Goal: Task Accomplishment & Management: Manage account settings

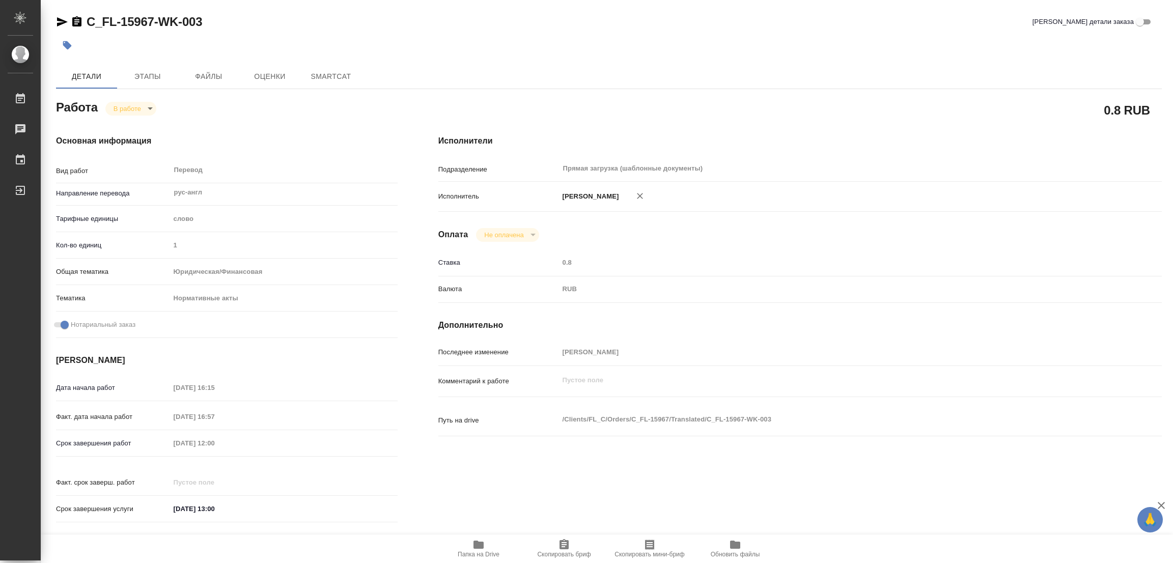
type textarea "x"
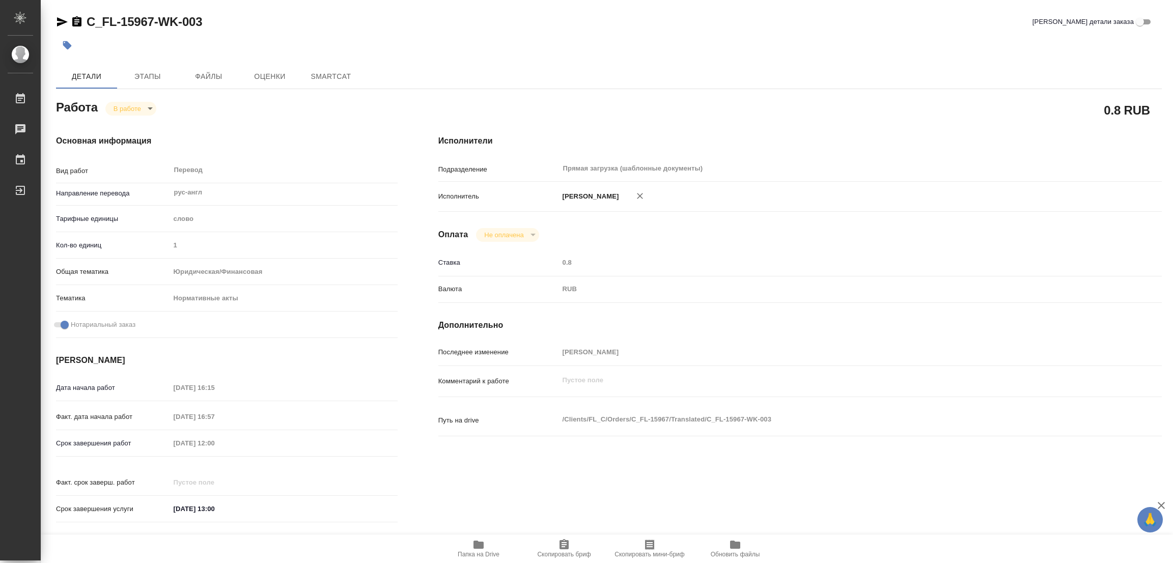
type textarea "x"
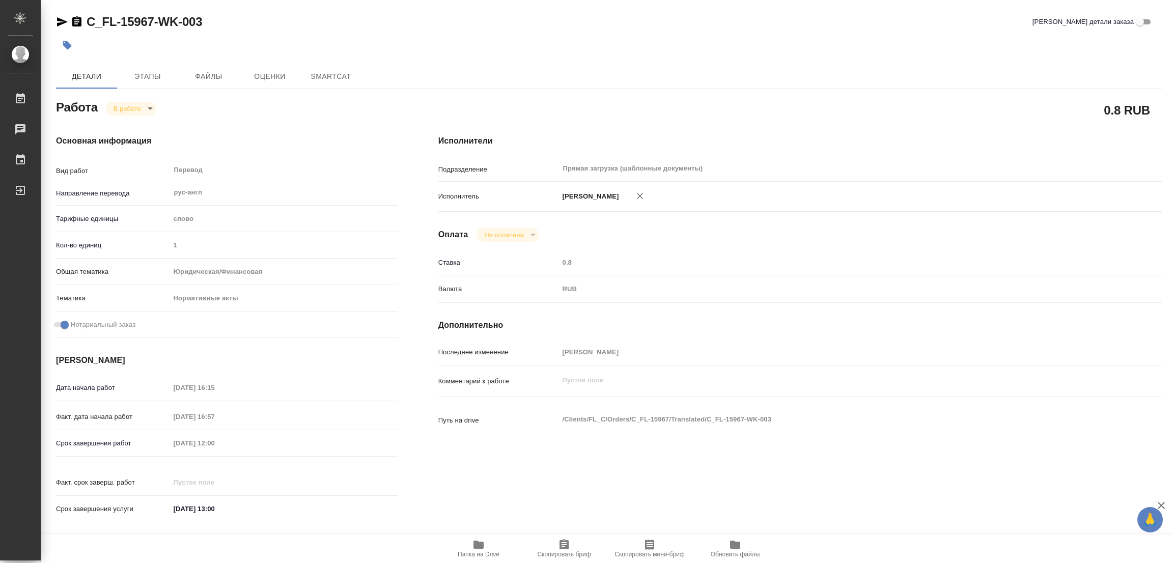
type textarea "x"
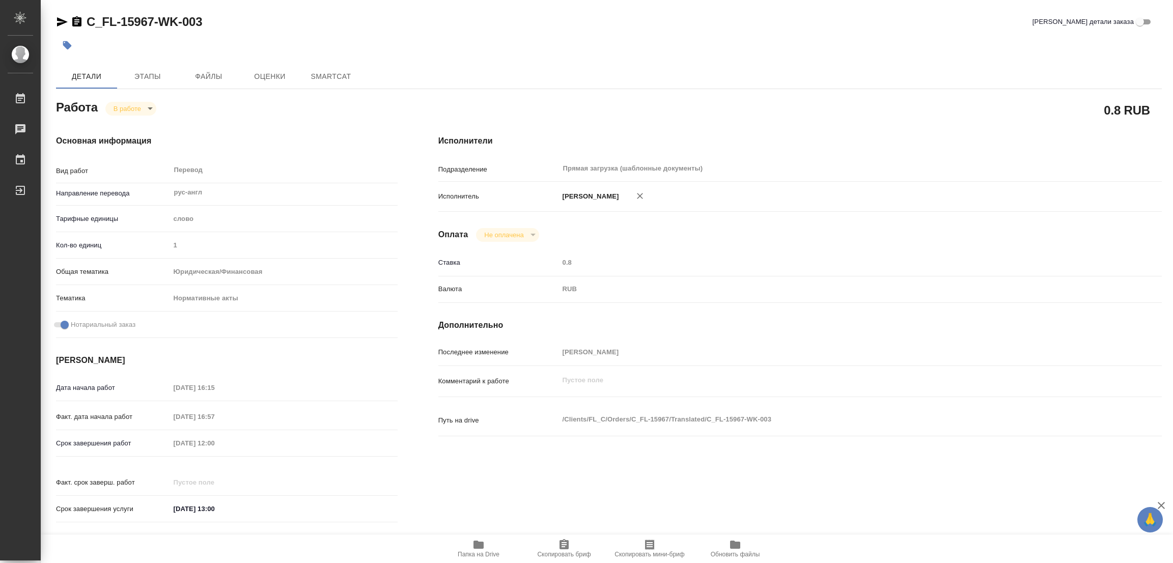
type textarea "x"
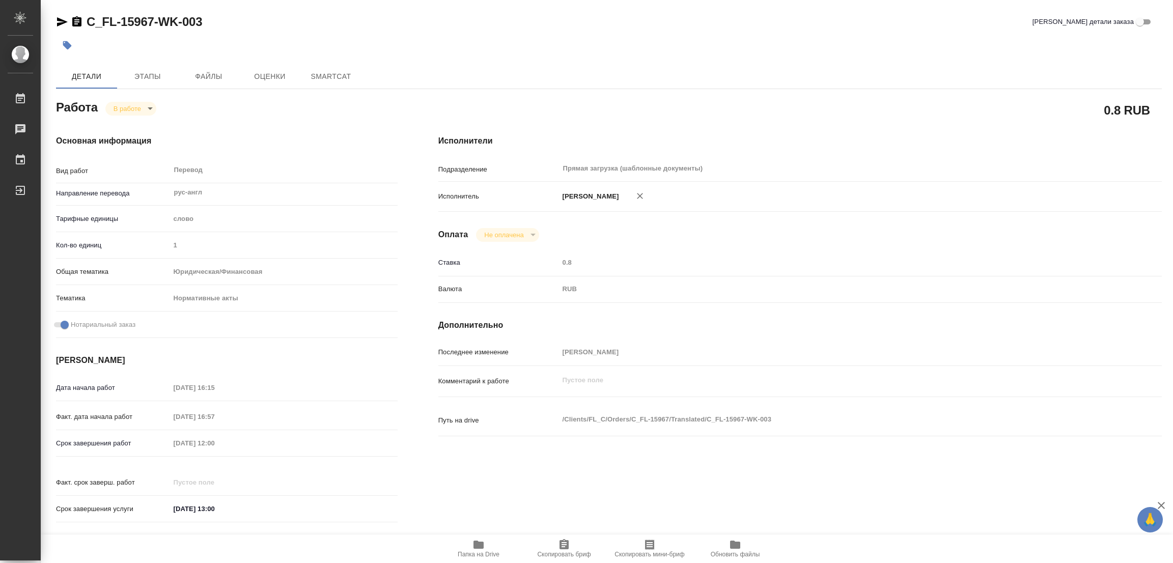
type textarea "x"
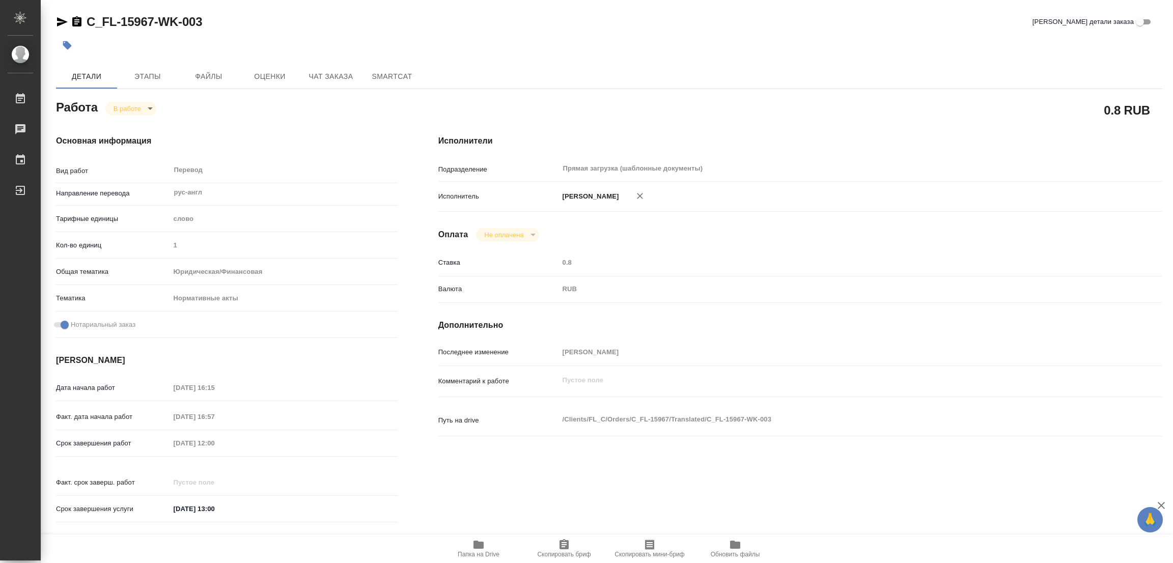
type textarea "x"
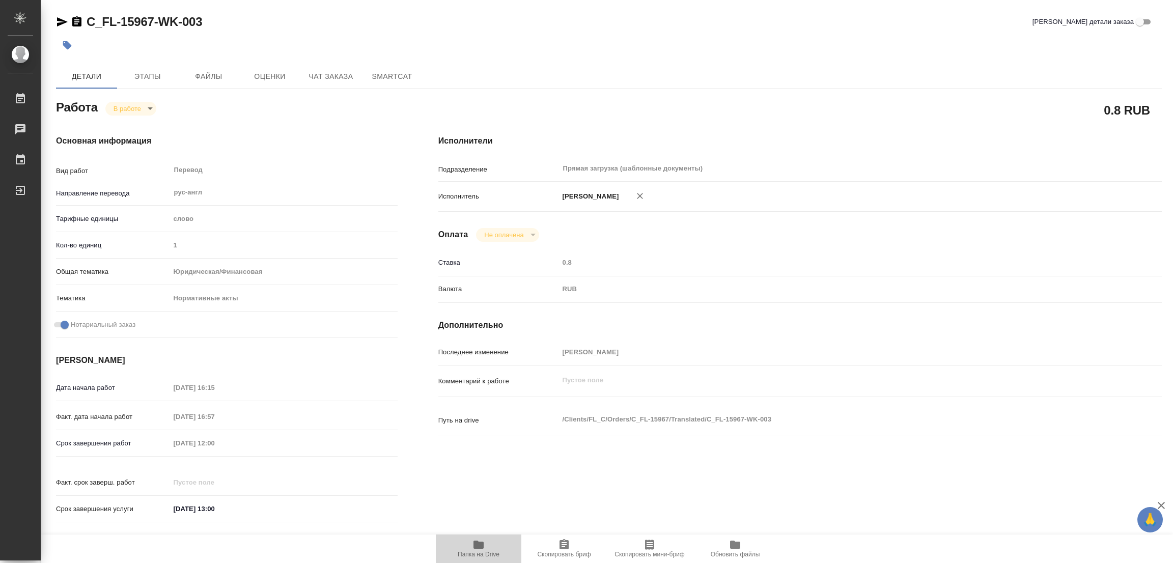
click at [477, 547] on icon "button" at bounding box center [478, 544] width 10 height 8
type textarea "x"
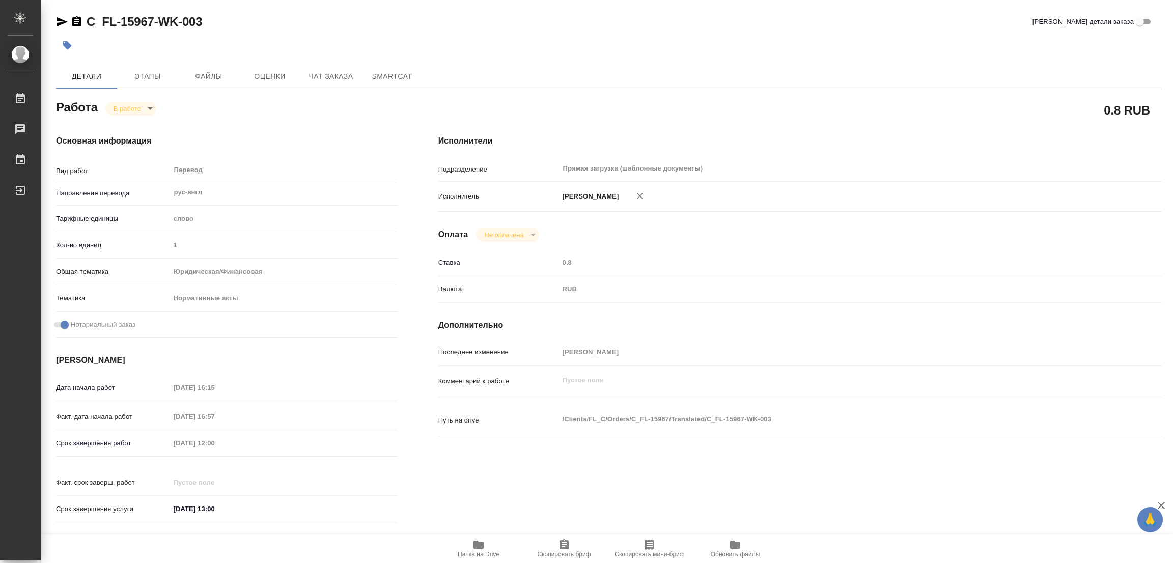
type textarea "x"
click at [151, 77] on span "Этапы" at bounding box center [147, 76] width 49 height 13
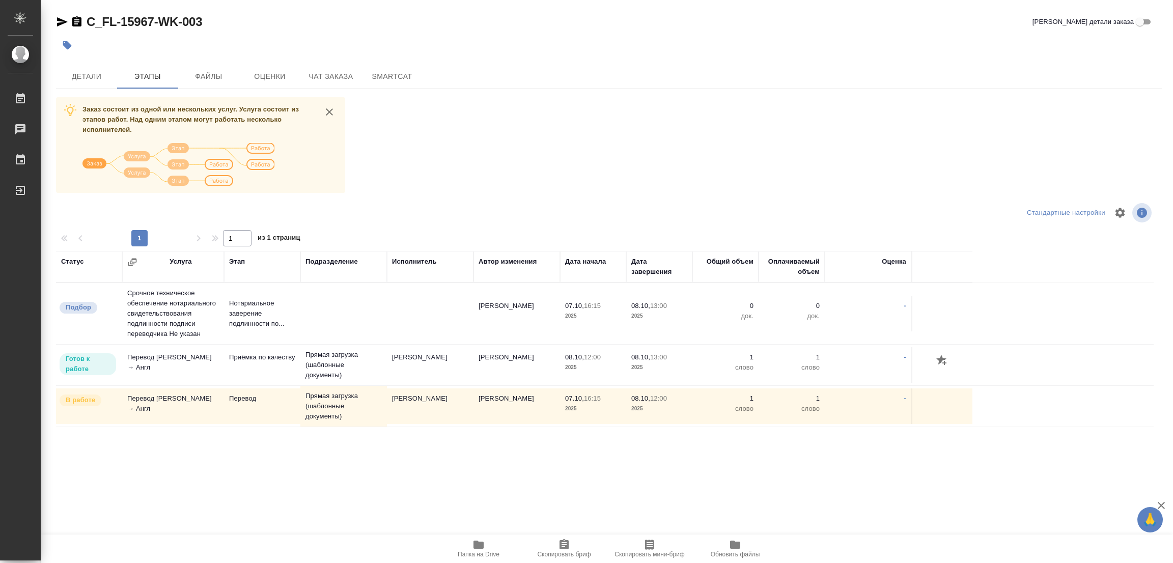
click at [478, 119] on div "Заказ состоит из одной или нескольких услуг. Услуга состоит из этапов работ. На…" at bounding box center [608, 288] width 1105 height 383
click at [87, 80] on span "Детали" at bounding box center [86, 76] width 49 height 13
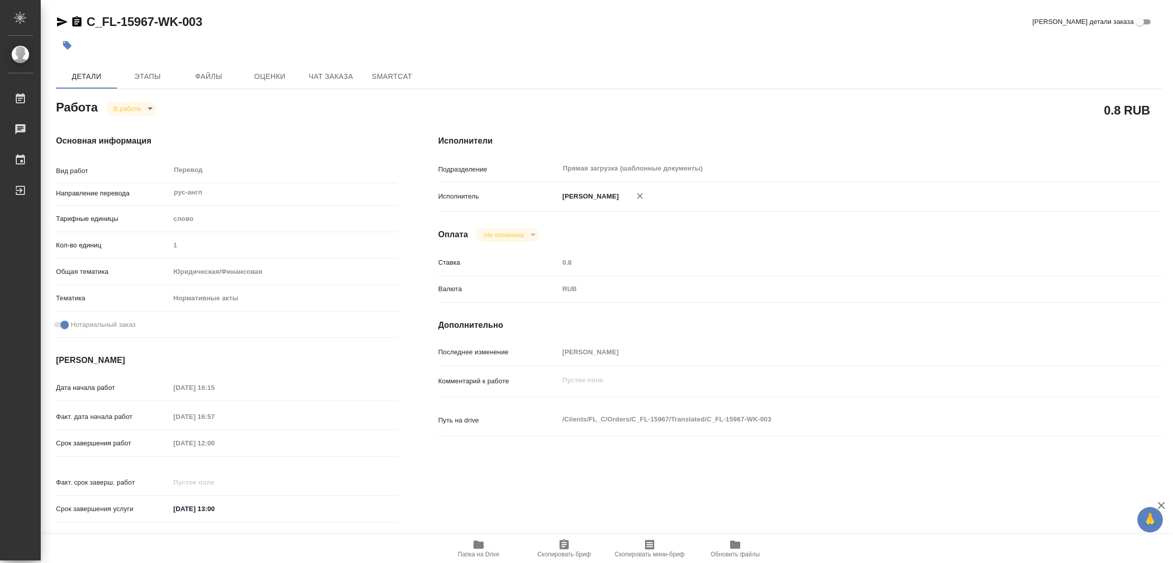
type textarea "x"
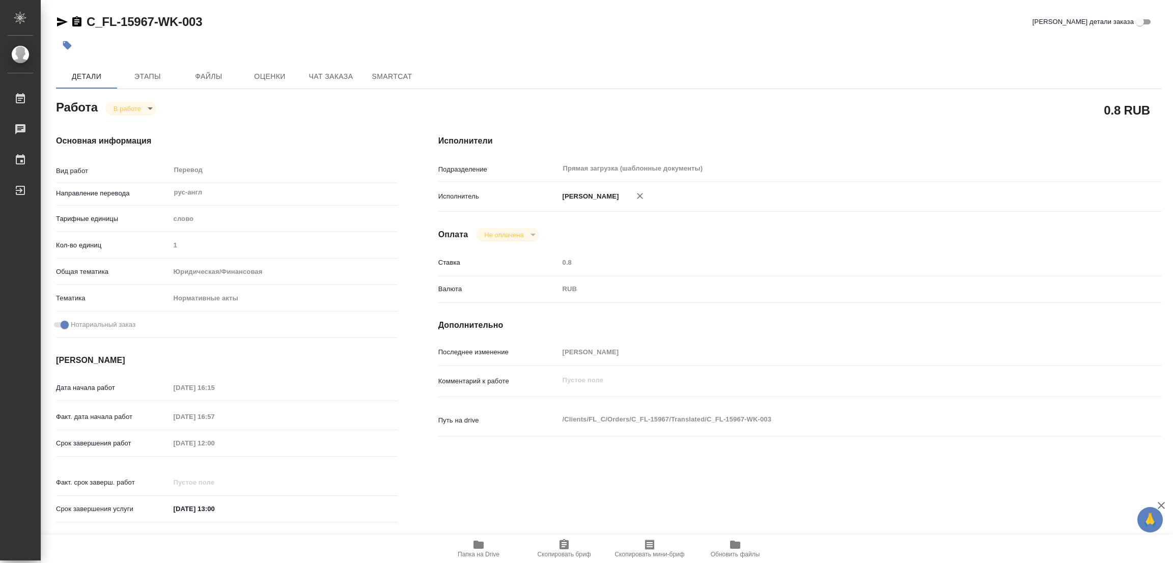
type textarea "x"
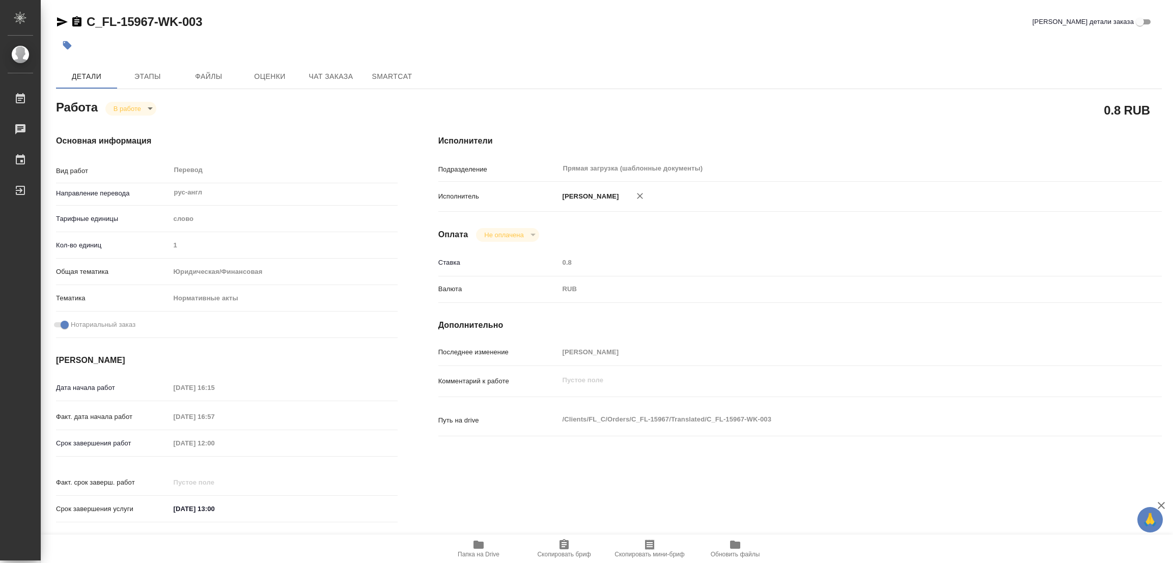
type textarea "x"
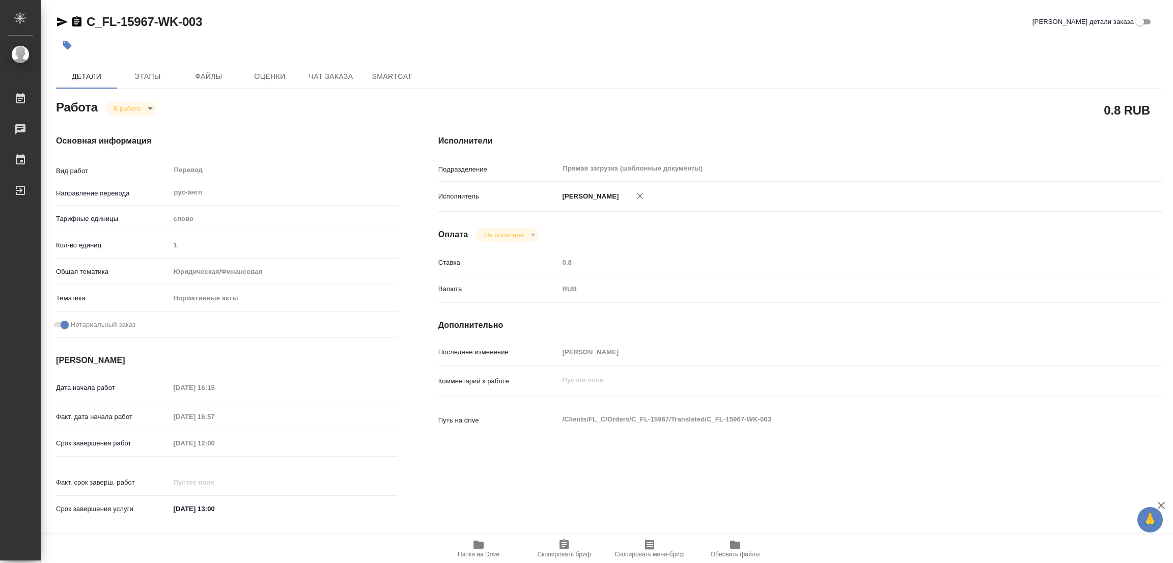
type textarea "x"
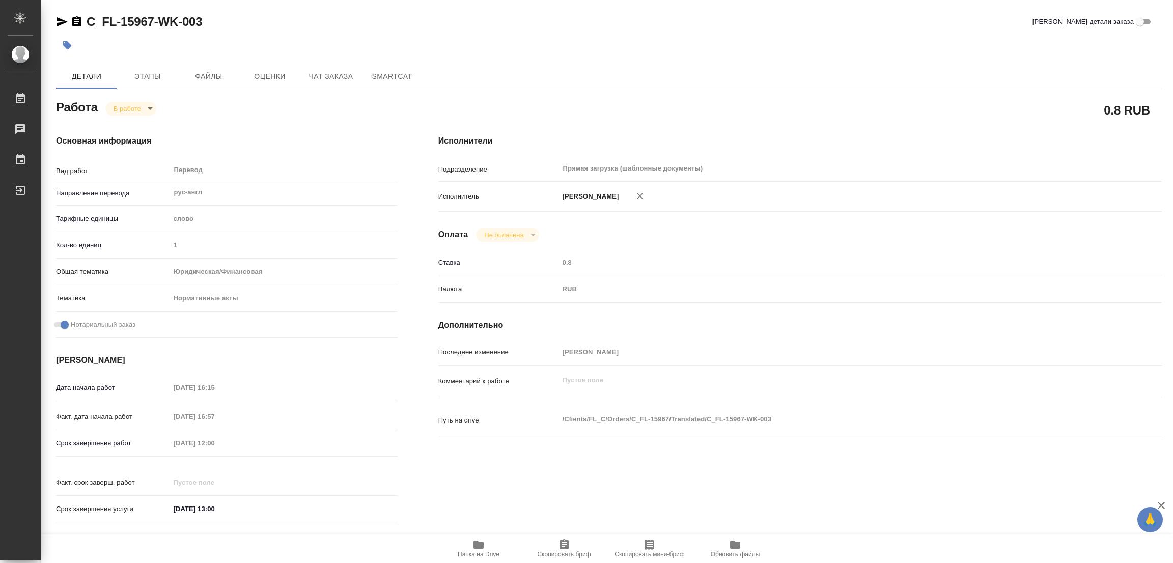
type textarea "x"
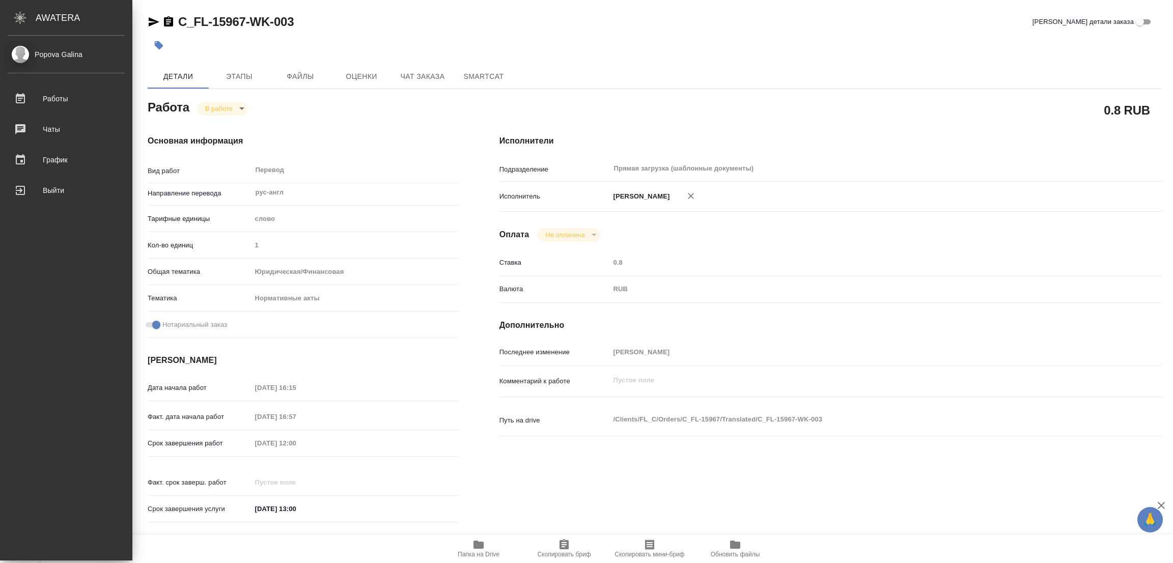
type textarea "x"
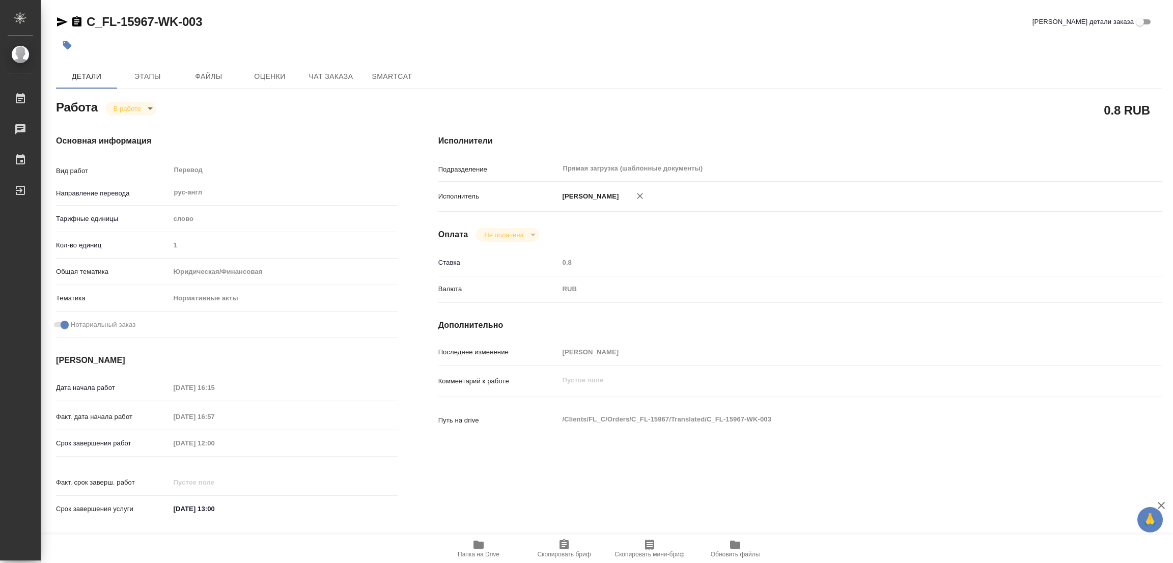
type textarea "x"
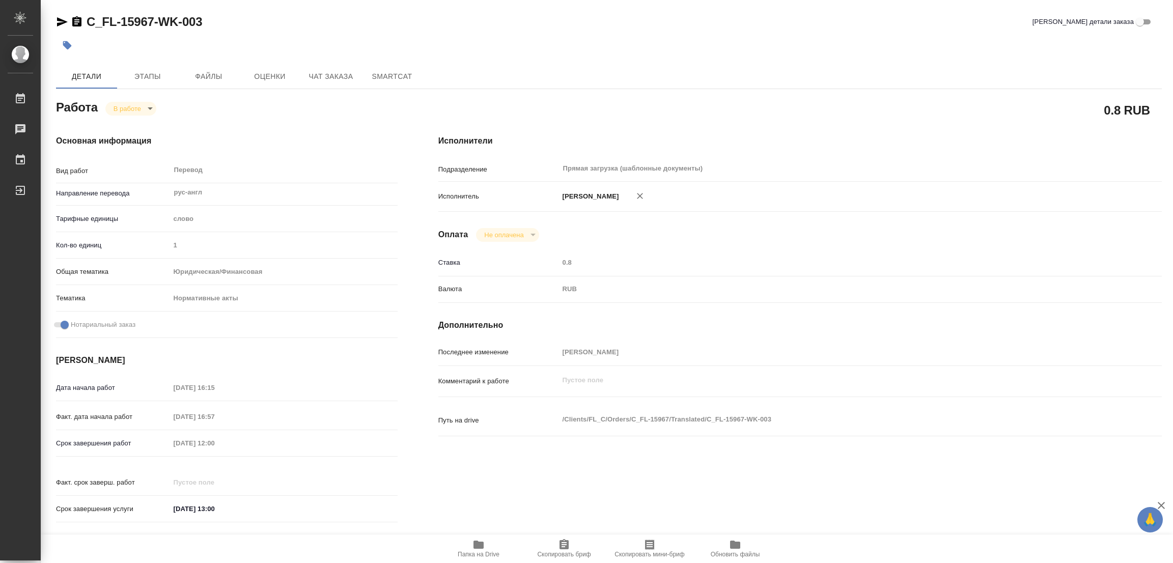
type textarea "x"
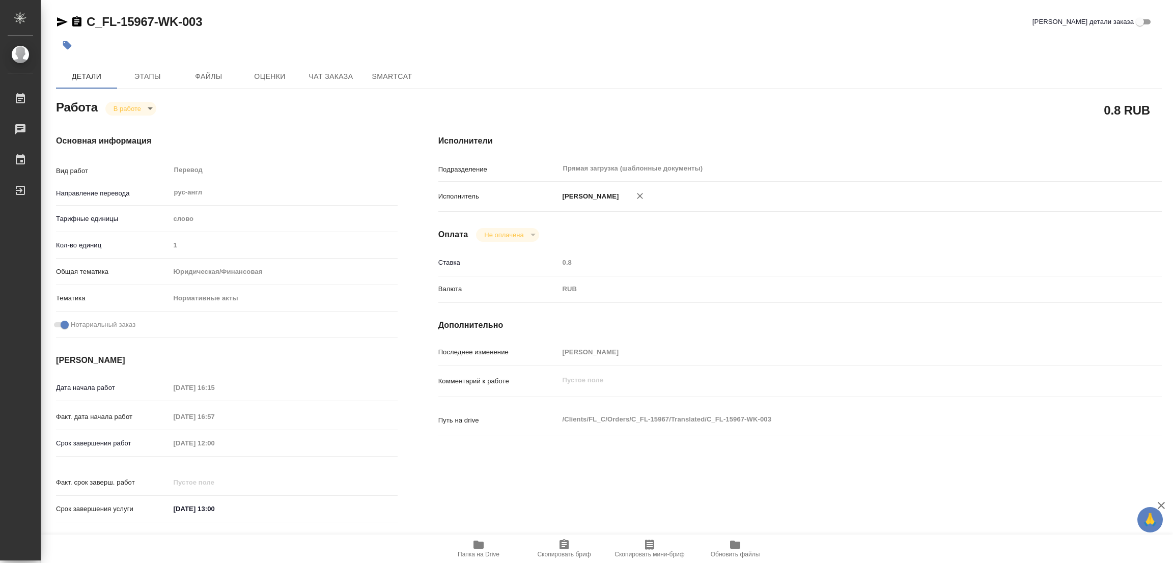
type textarea "x"
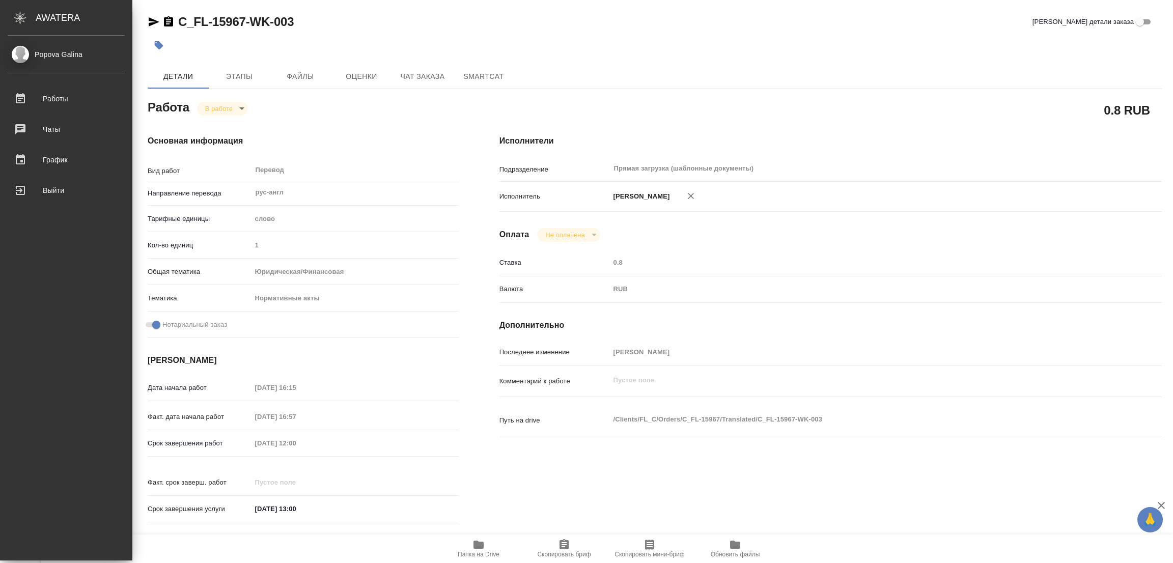
type textarea "x"
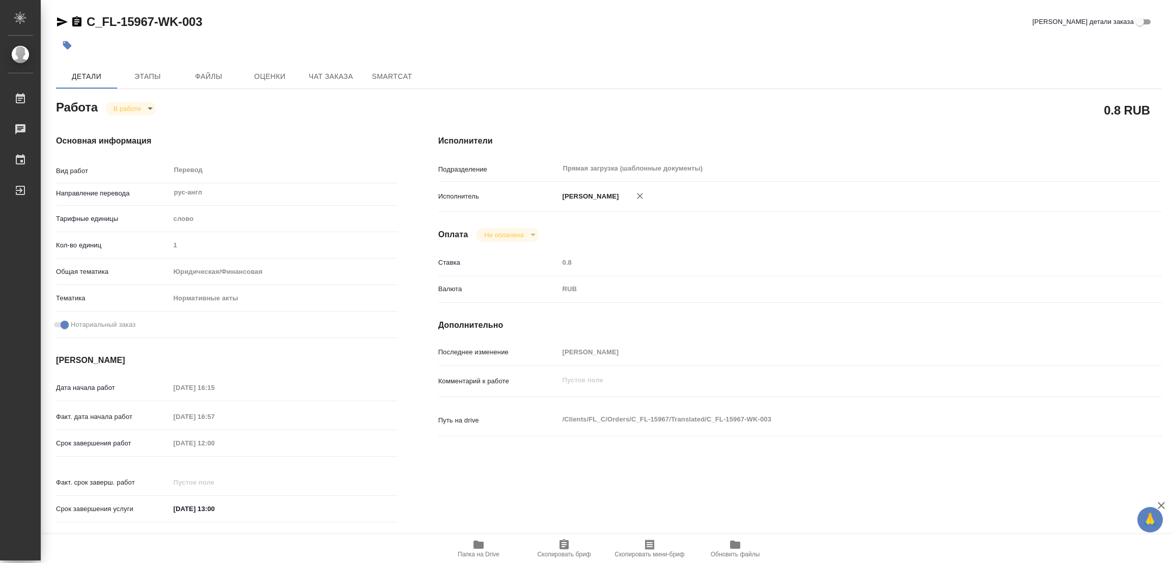
type textarea "x"
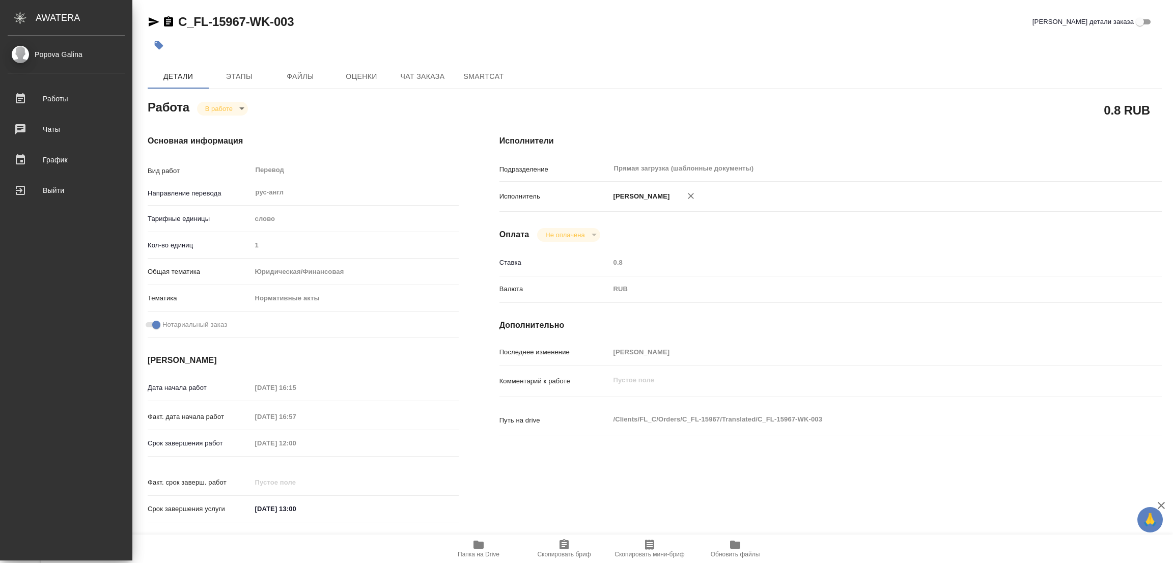
type textarea "x"
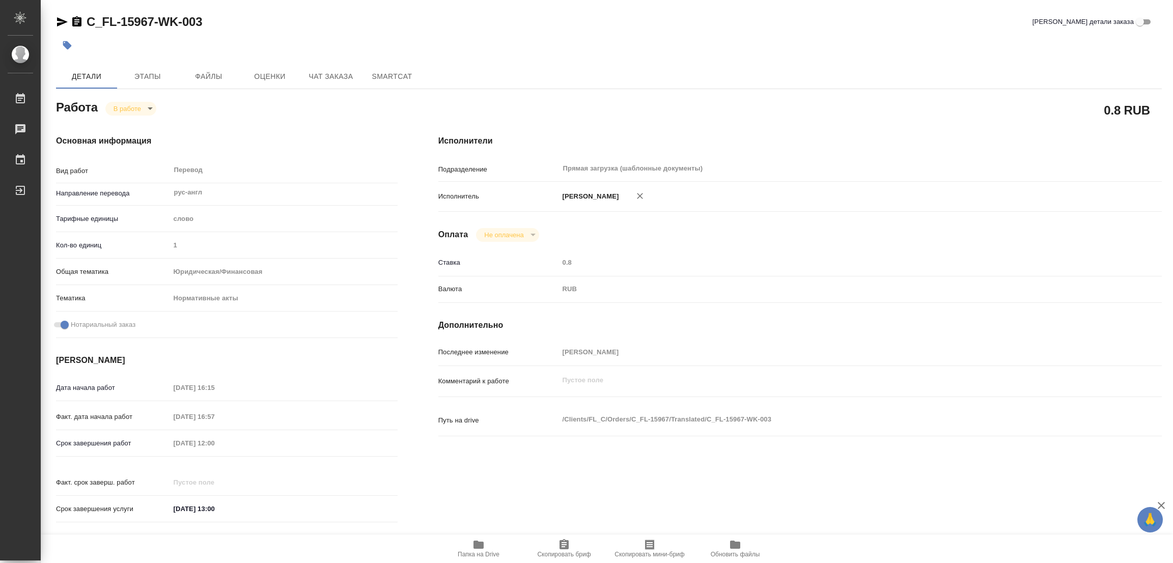
type textarea "x"
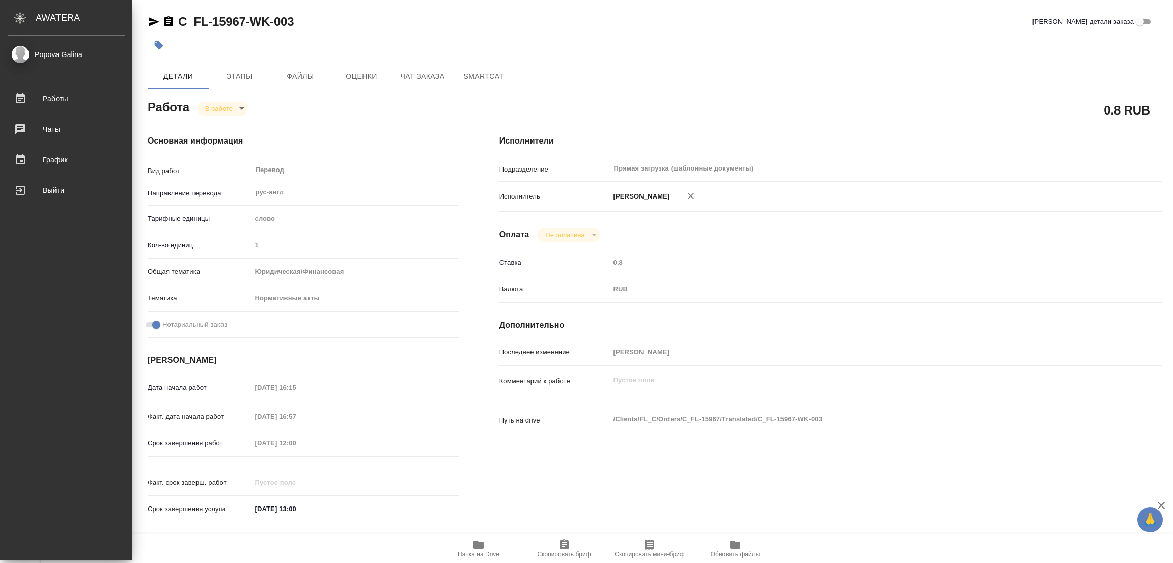
type textarea "x"
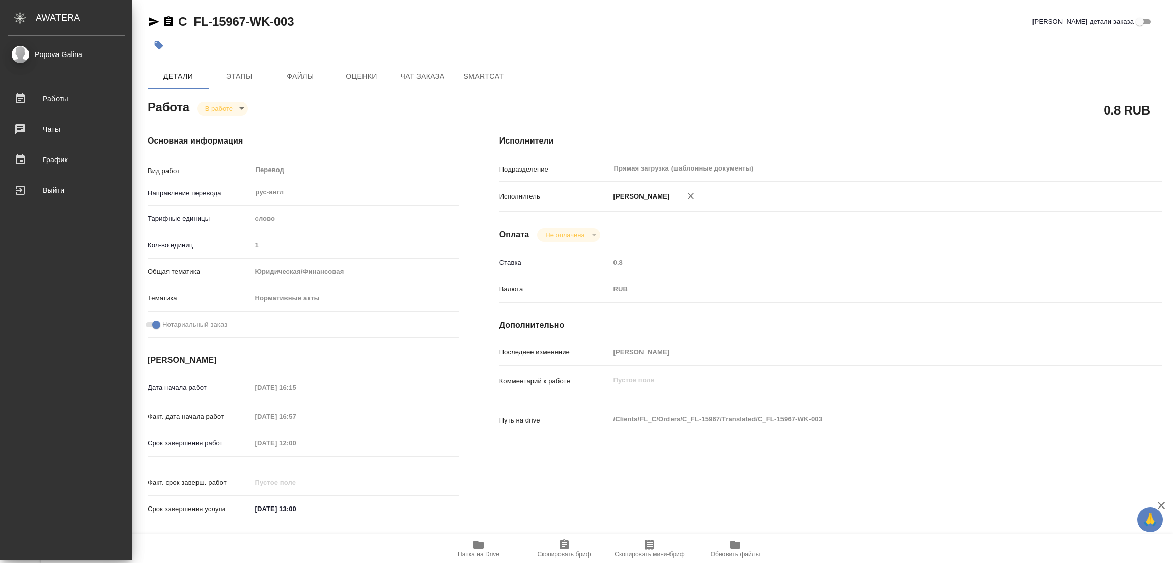
type textarea "x"
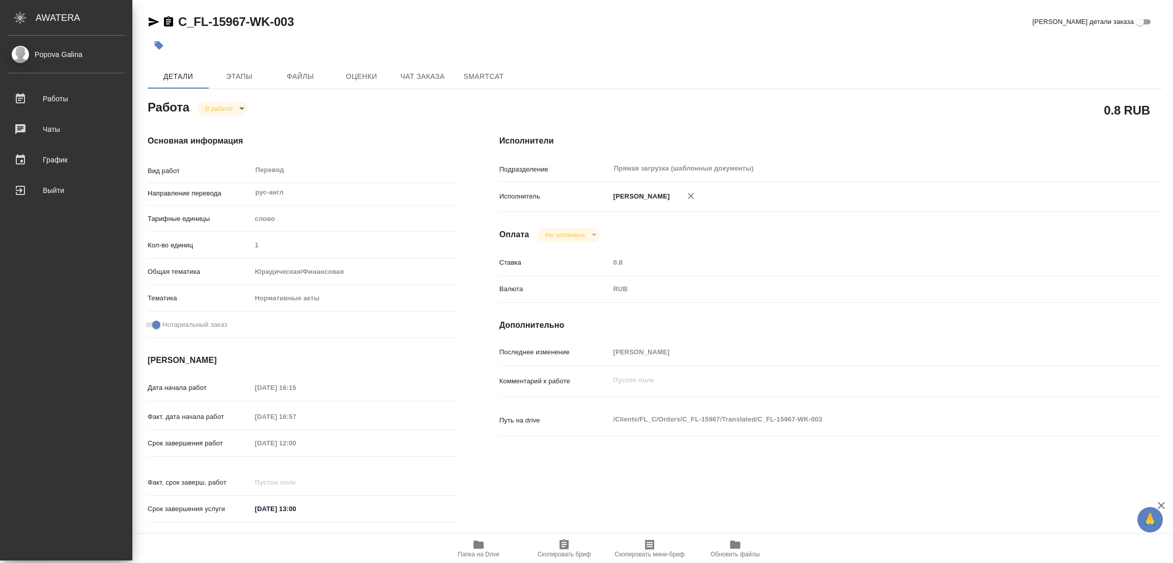
type textarea "x"
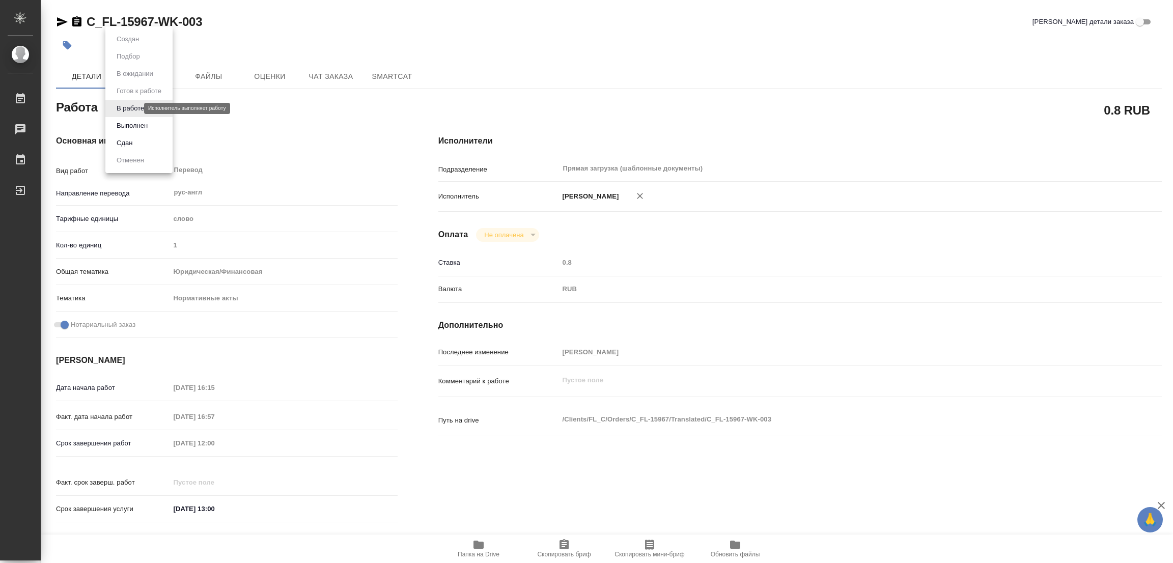
click at [132, 107] on body "🙏 .cls-1 fill:#fff; AWATERA Popova Galina Работы 0 Чаты График Выйти C_FL-15967…" at bounding box center [586, 281] width 1173 height 563
click at [131, 122] on button "Выполнен" at bounding box center [131, 125] width 37 height 11
click at [63, 44] on icon "button" at bounding box center [67, 45] width 10 height 10
type textarea "x"
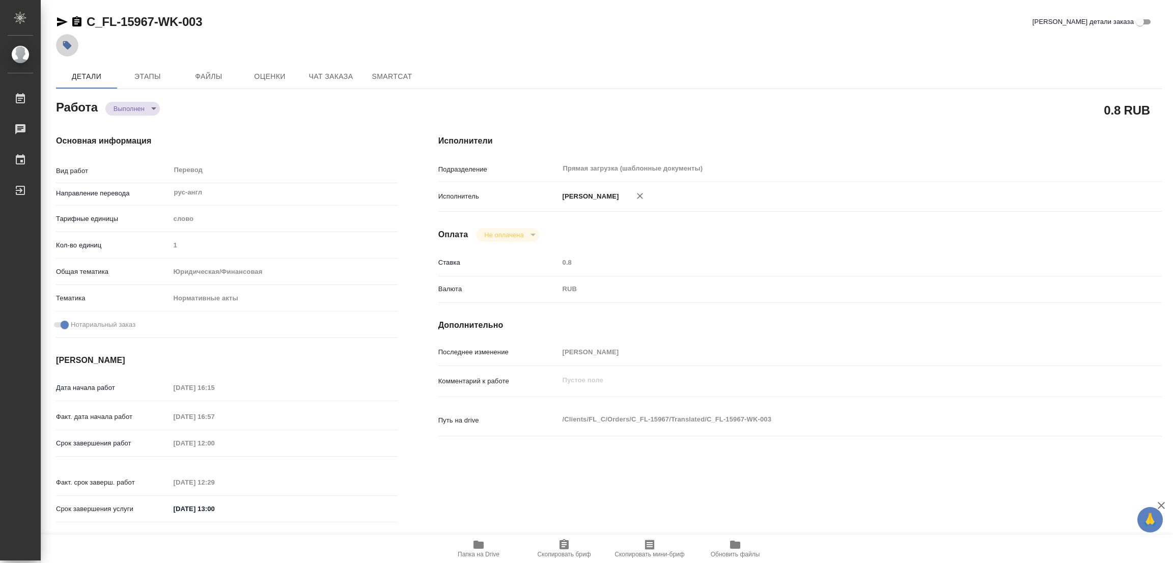
type textarea "x"
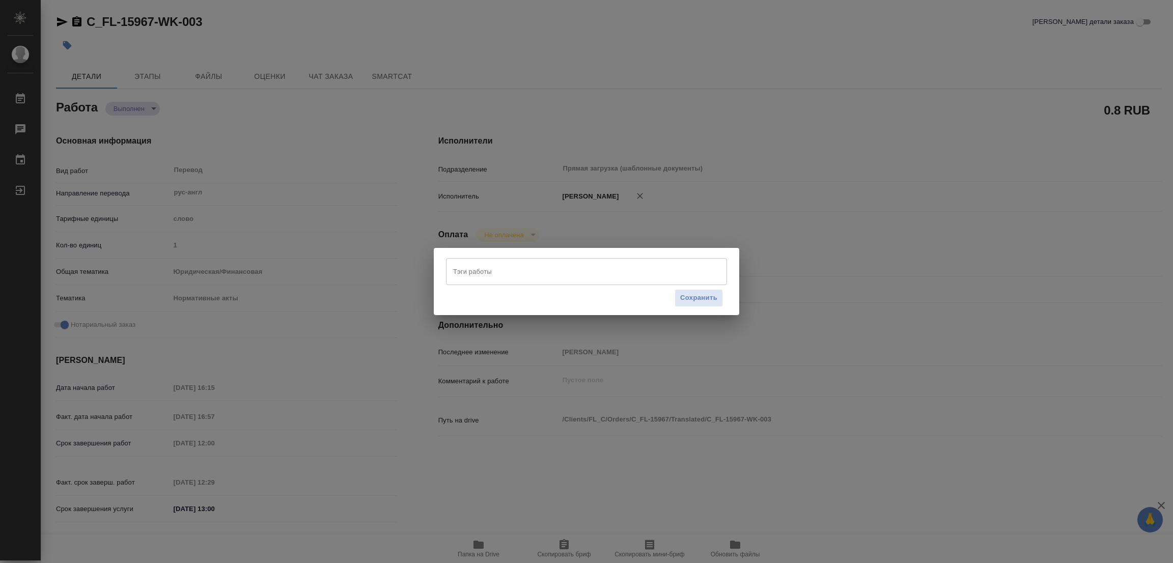
type textarea "x"
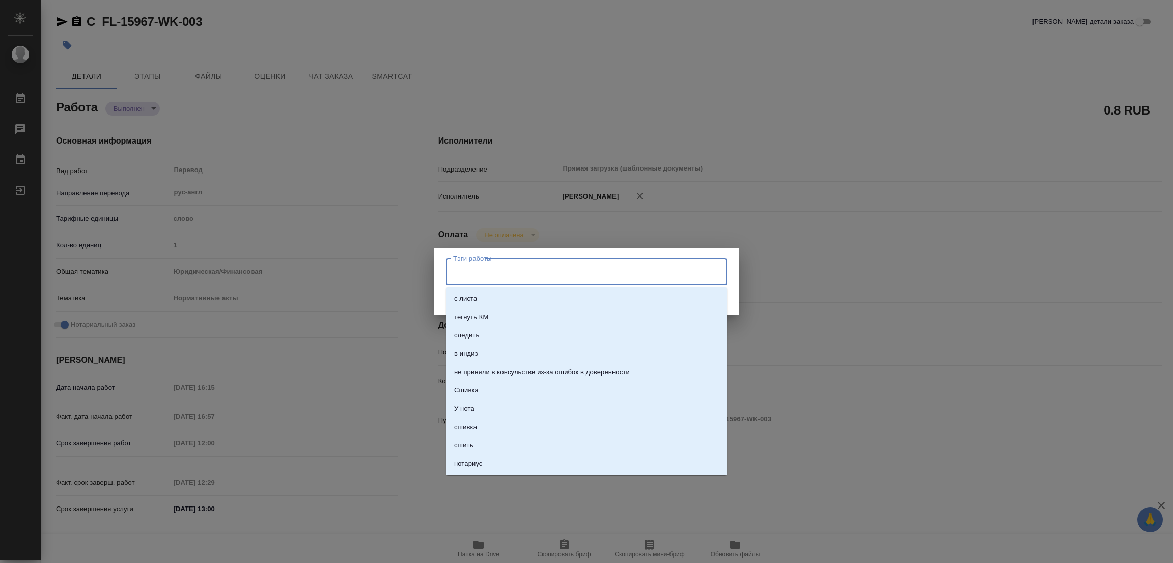
click at [529, 271] on input "Тэги работы" at bounding box center [576, 271] width 252 height 17
type textarea "x"
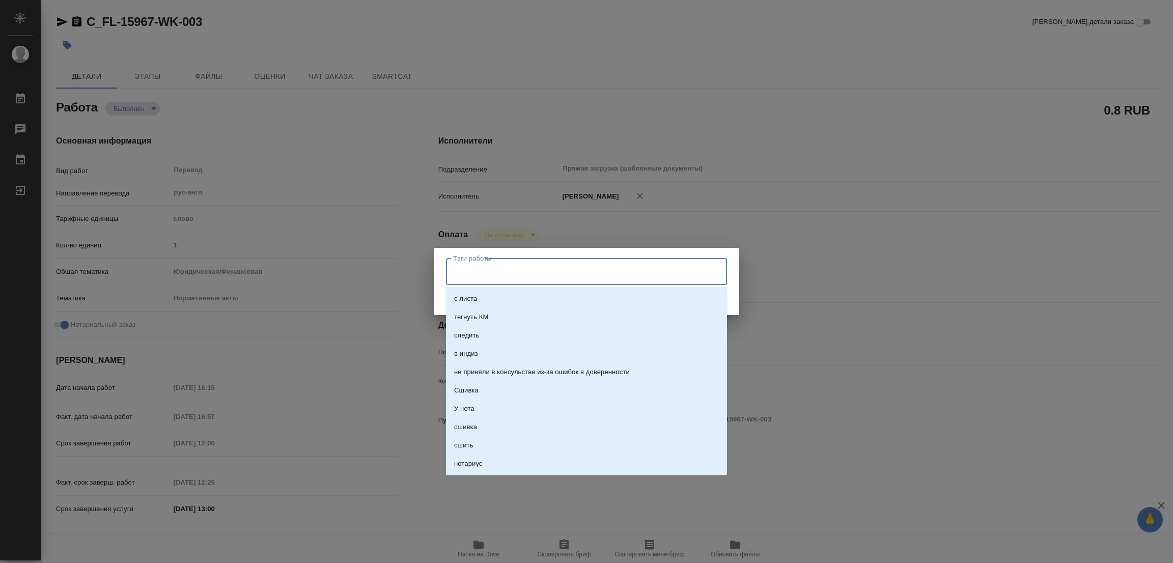
type textarea "x"
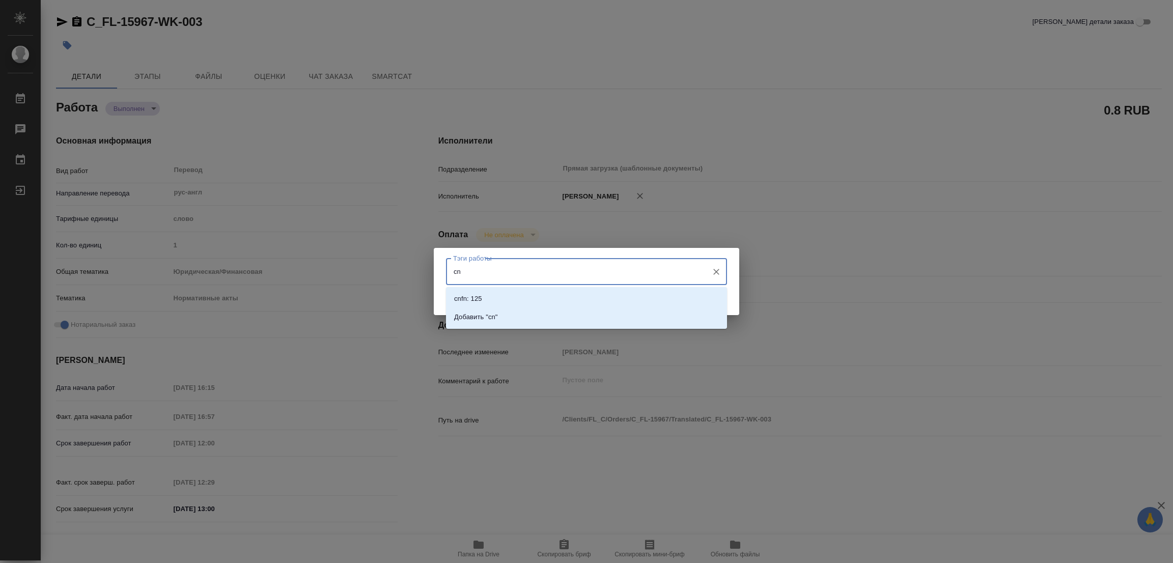
type input "c"
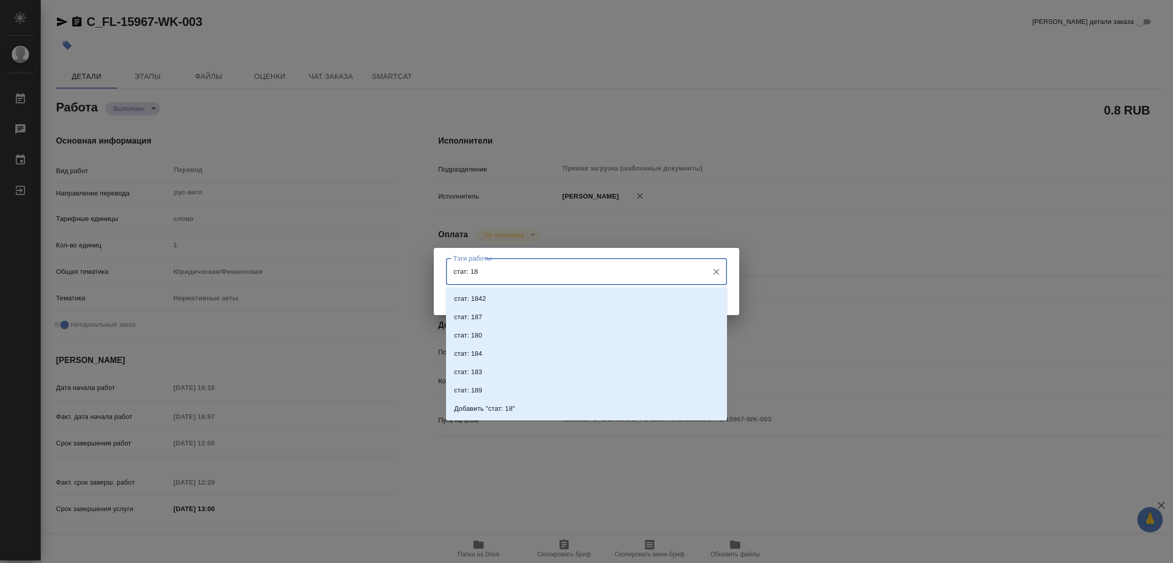
type input "стат: 186"
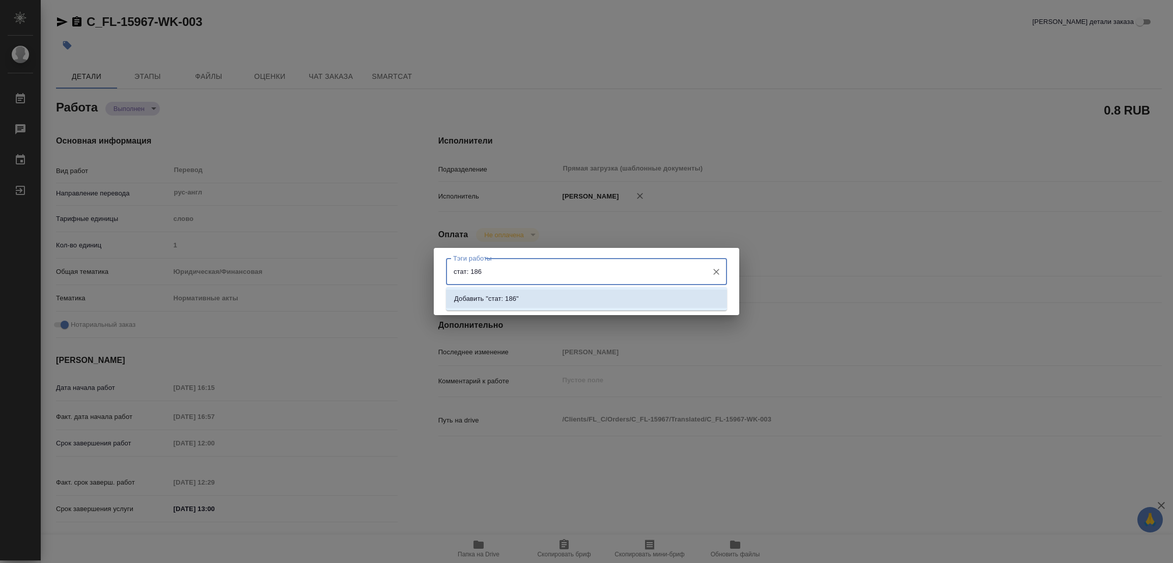
click at [503, 293] on li "Добавить "стат: 186"" at bounding box center [586, 299] width 281 height 18
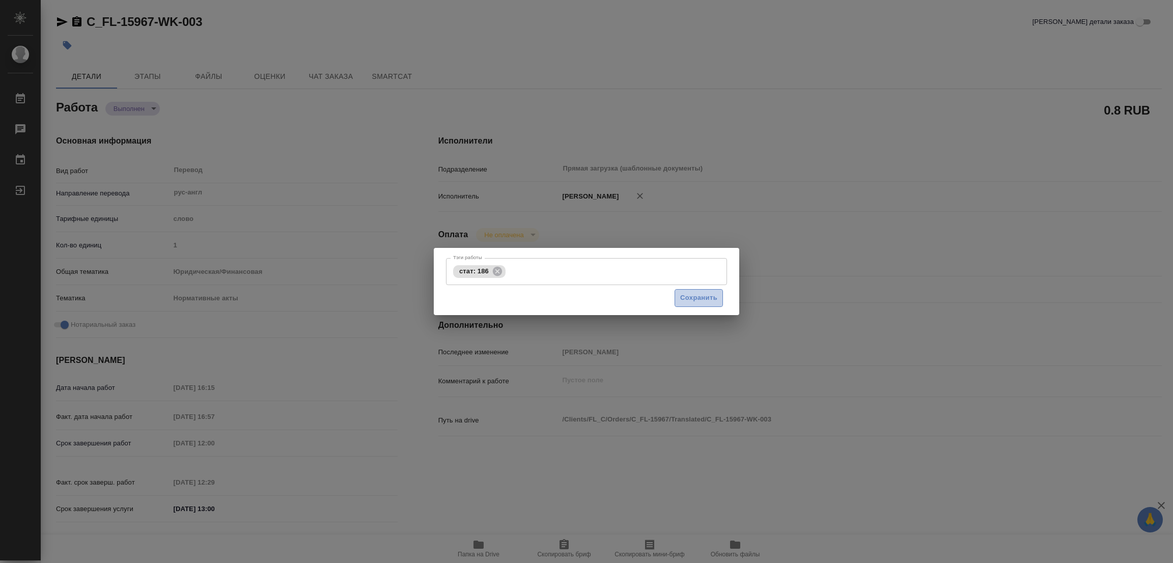
click at [697, 291] on button "Сохранить" at bounding box center [698, 298] width 48 height 18
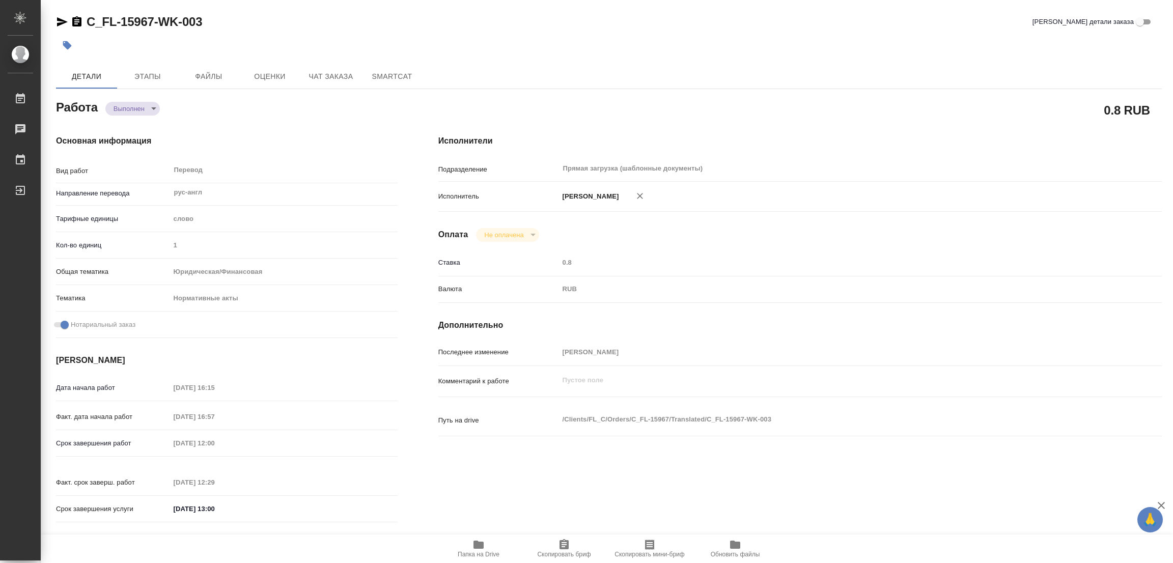
type input "completed"
type textarea "Перевод"
type textarea "x"
type input "рус-англ"
type input "5a8b1489cc6b4906c91bfd90"
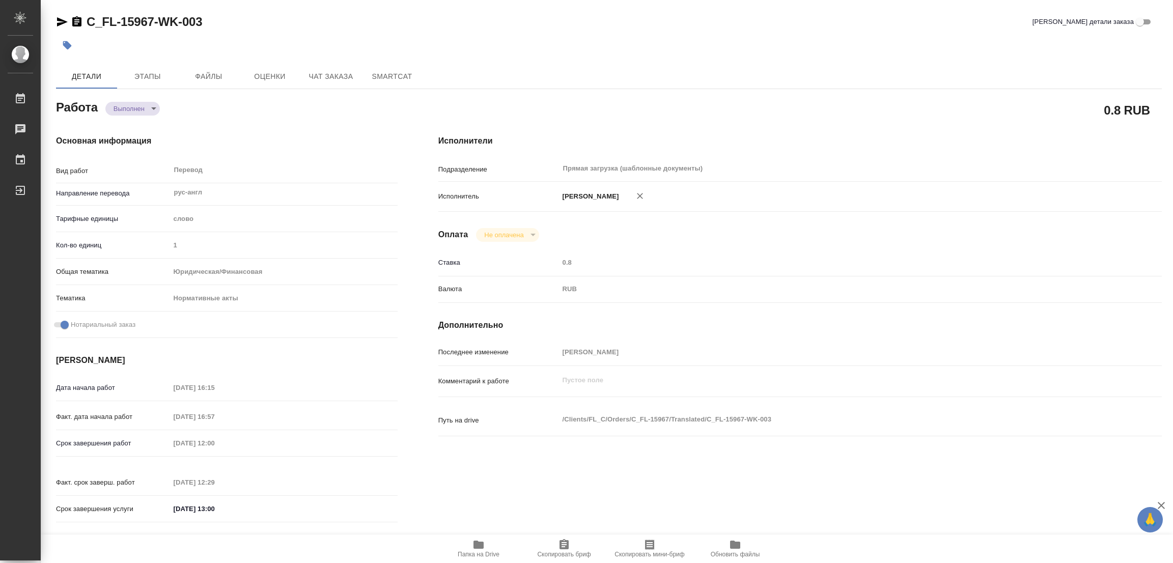
type input "1"
type input "yr-fn"
type input "5f647205b73bc97568ca66b7"
checkbox input "true"
type input "07.10.2025 16:15"
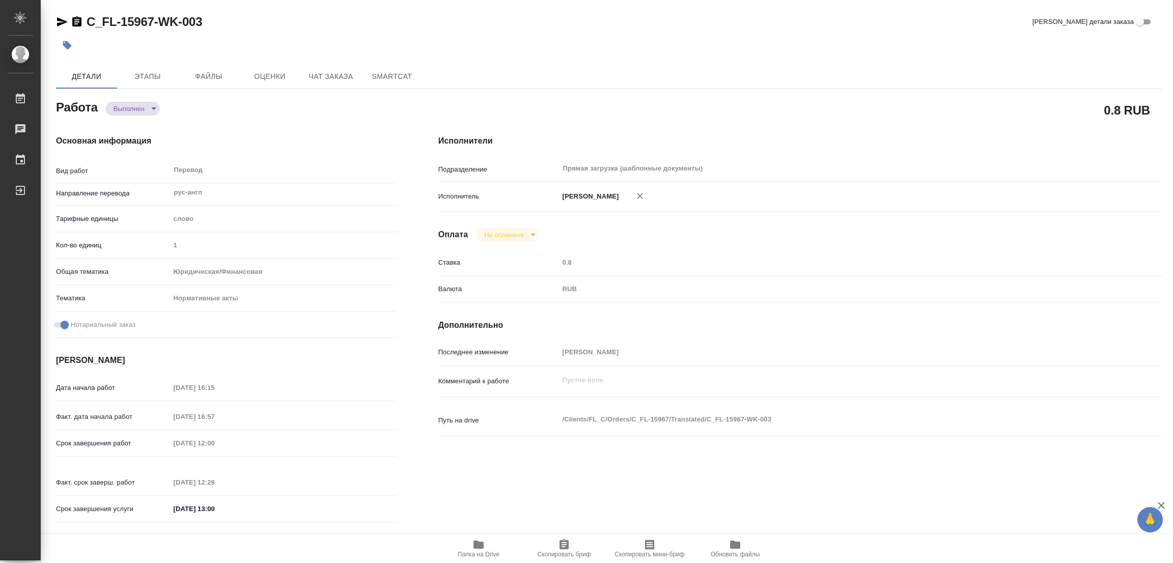
type input "07.10.2025 16:57"
type input "08.10.2025 12:00"
type input "08.10.2025 12:29"
type input "08.10.2025 13:00"
type input "Прямая загрузка (шаблонные документы)"
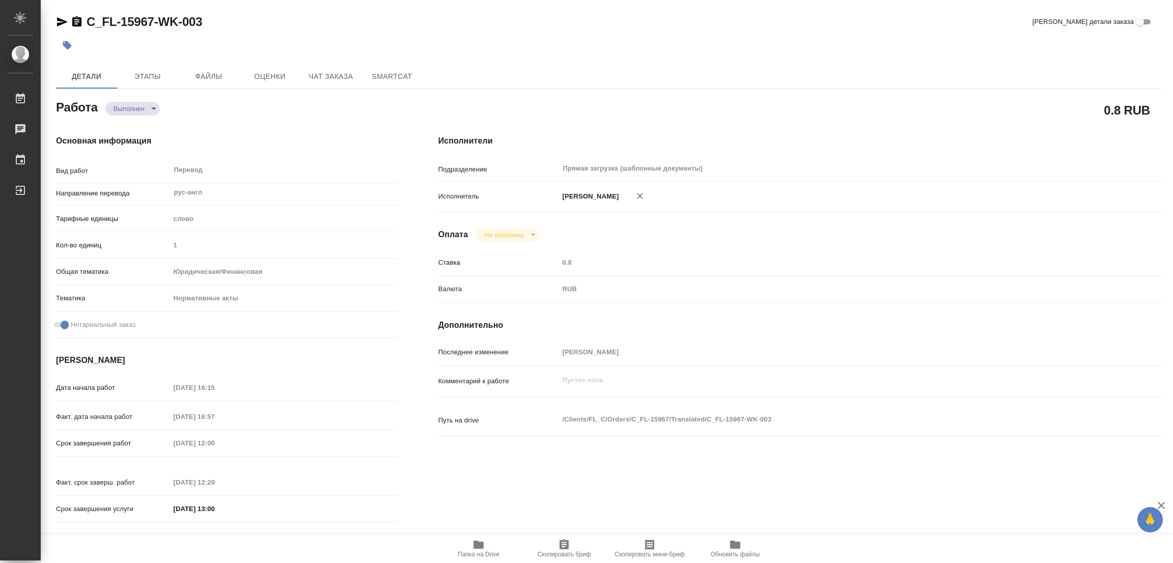
type input "notPayed"
type input "0.8"
type input "RUB"
type input "[PERSON_NAME]"
type textarea "x"
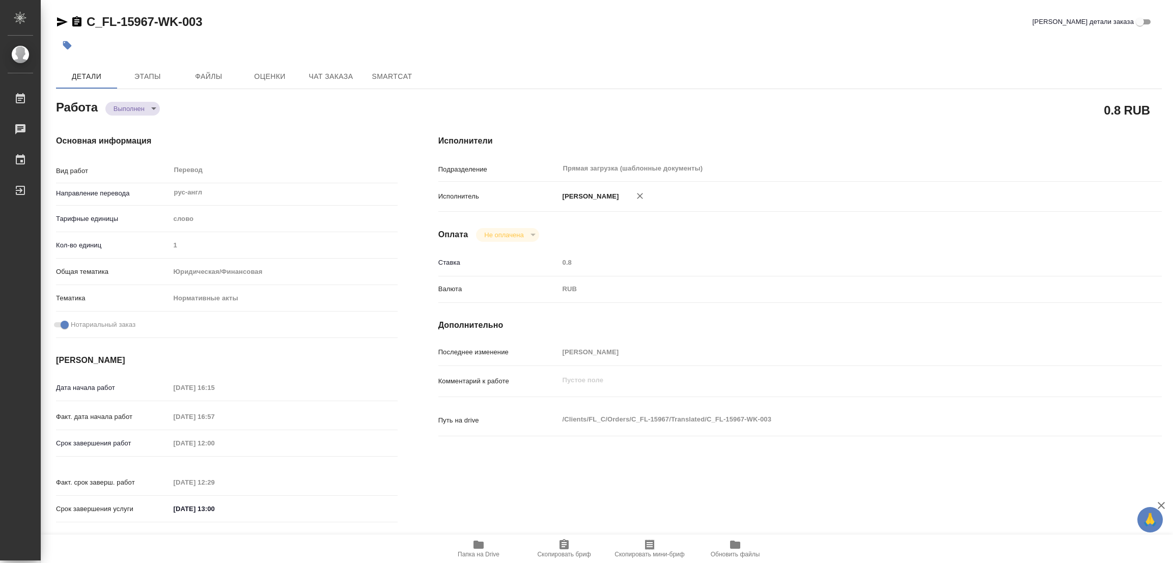
type textarea "/Clients/FL_C/Orders/C_FL-15967/Translated/C_FL-15967-WK-003"
type textarea "x"
type input "C_FL-15967"
type input "Перевод Стандарт"
type input "Корректура, Редактура, Постредактура машинного перевода, Перевод, Приёмка по ка…"
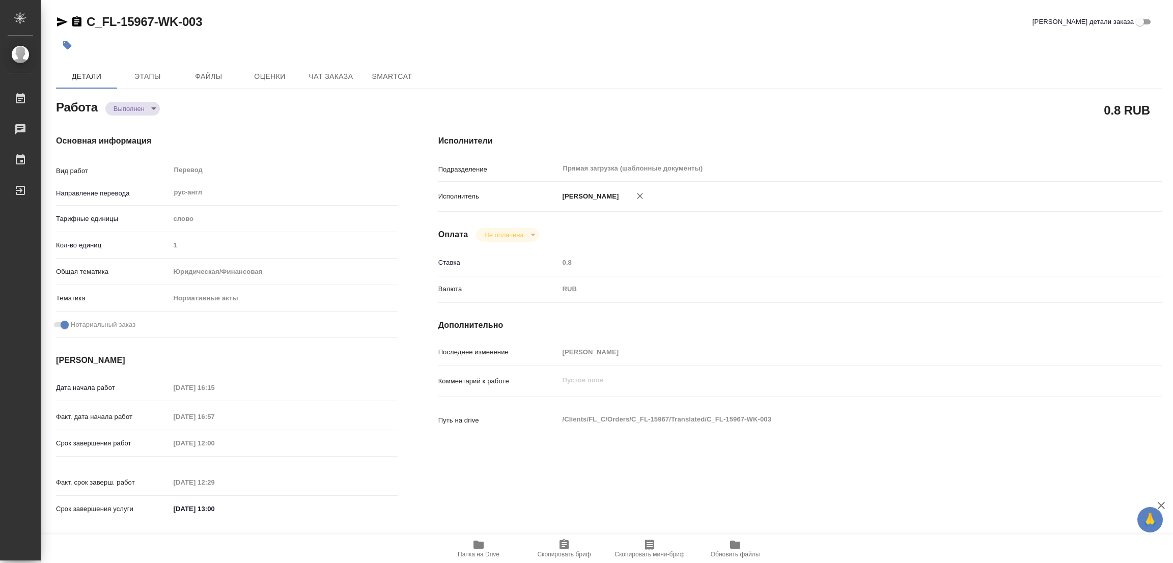
type input "Зайцева Светлана"
type input "Петрова Валерия"
type input "/Clients/FL_C/Orders/C_FL-15967"
type textarea "x"
type textarea "сделайте тикет, плиз"
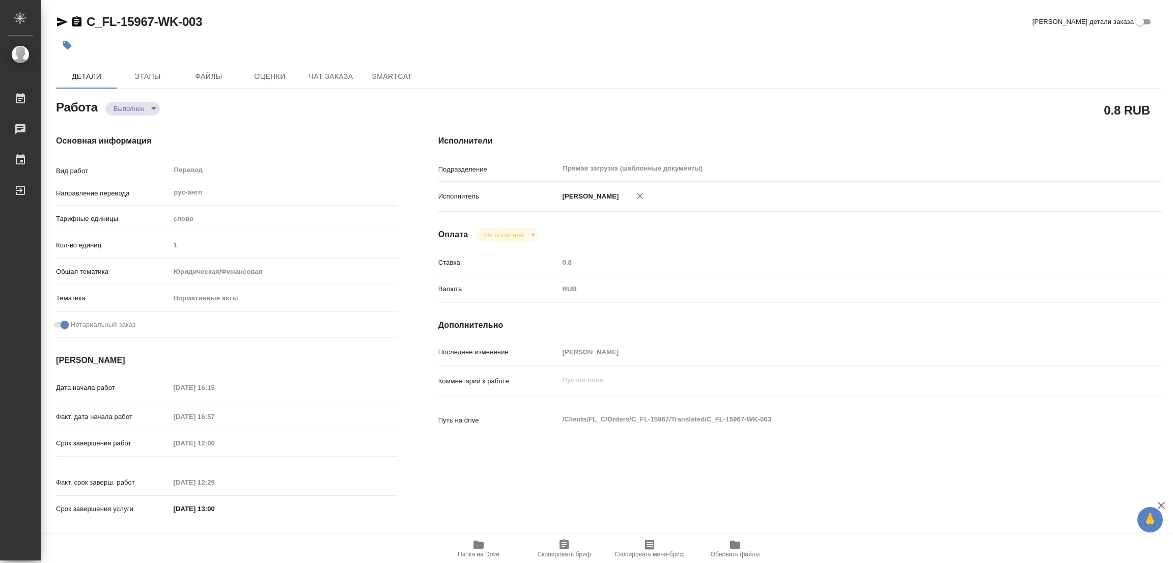
type textarea "x"
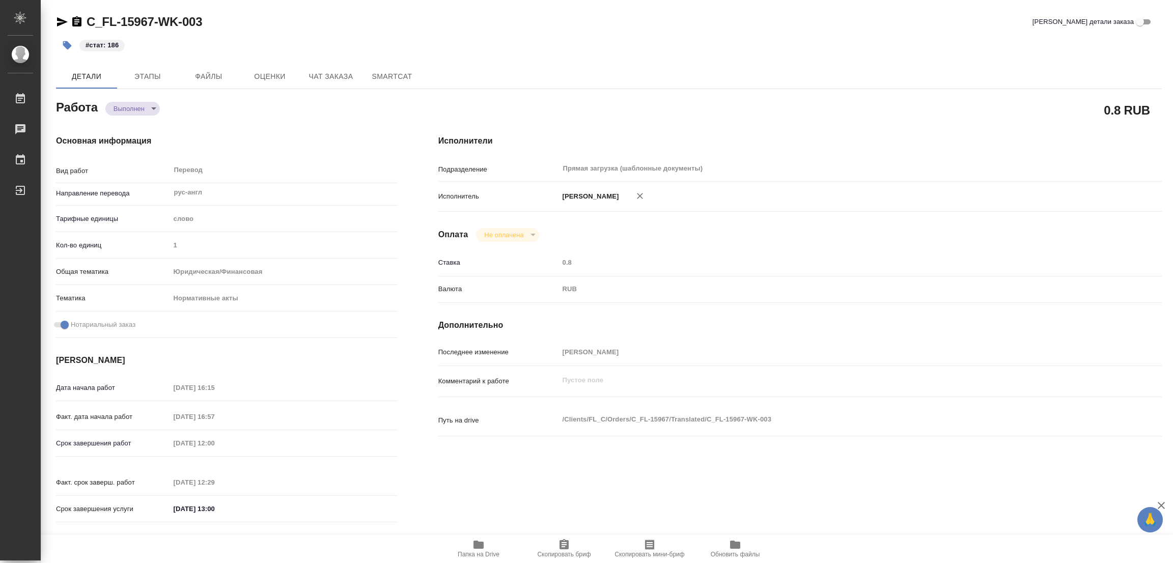
type textarea "x"
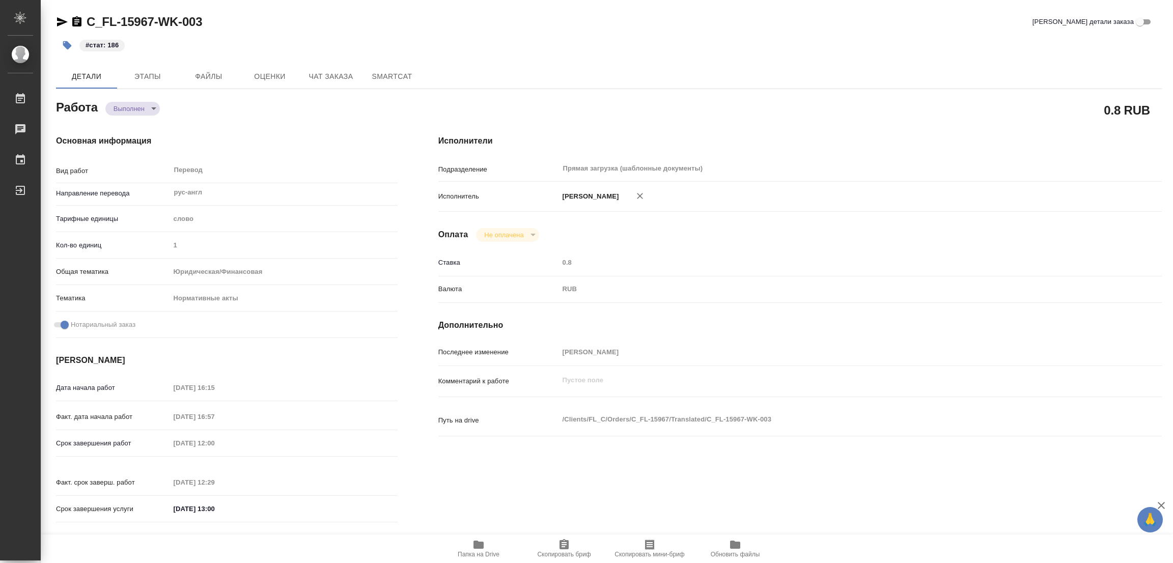
type textarea "x"
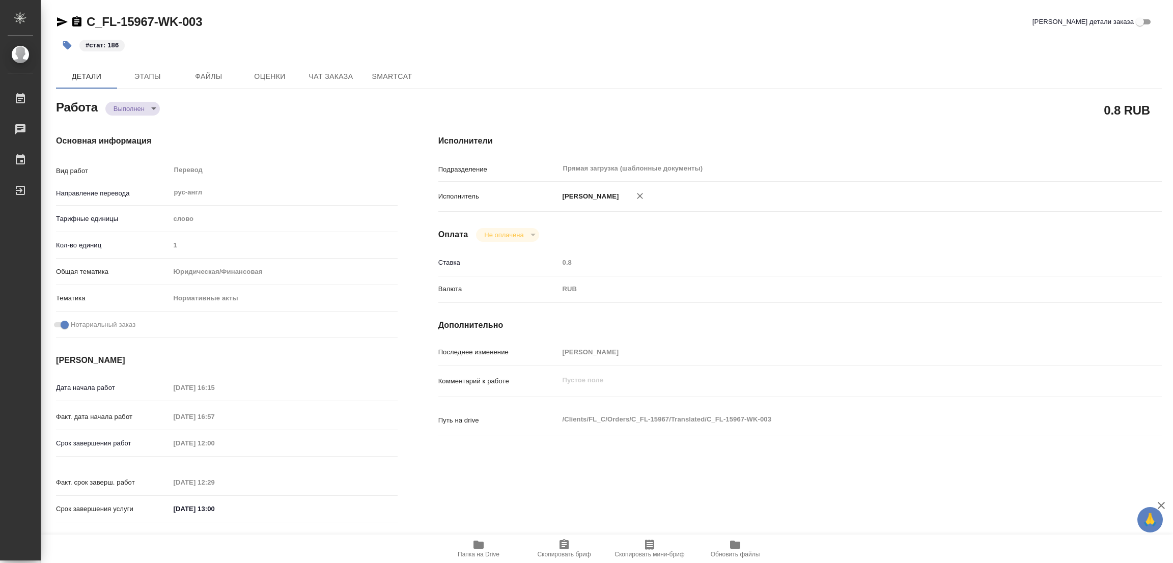
type textarea "x"
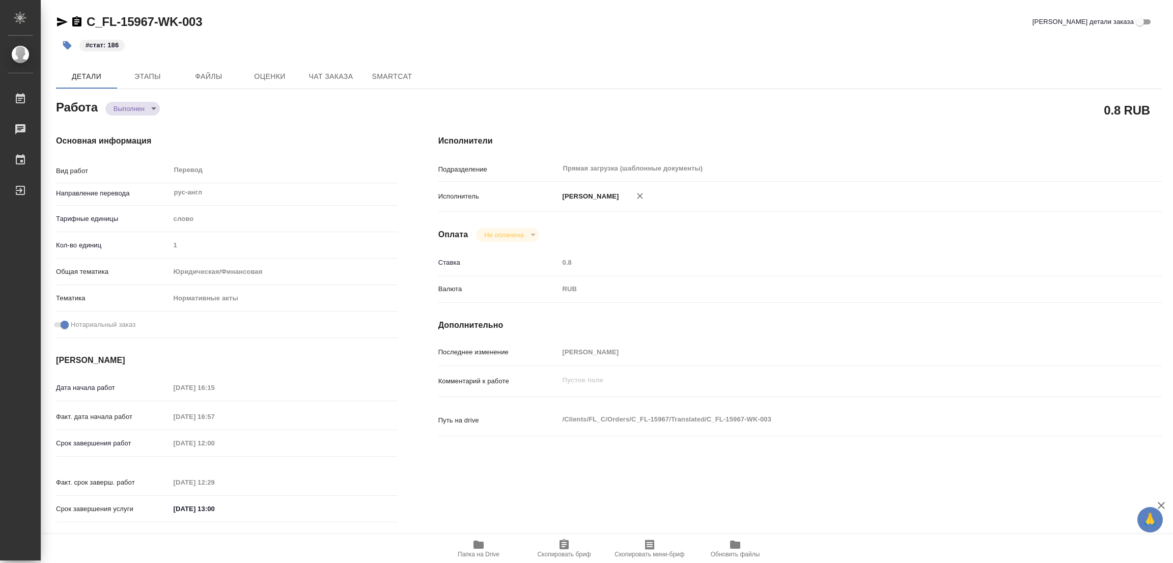
type textarea "x"
click at [747, 245] on div "Исполнители Подразделение Прямая загрузка (шаблонные документы) ​ Исполнитель П…" at bounding box center [800, 332] width 764 height 435
click at [735, 53] on div "#стат: 186" at bounding box center [424, 45] width 737 height 22
type textarea "x"
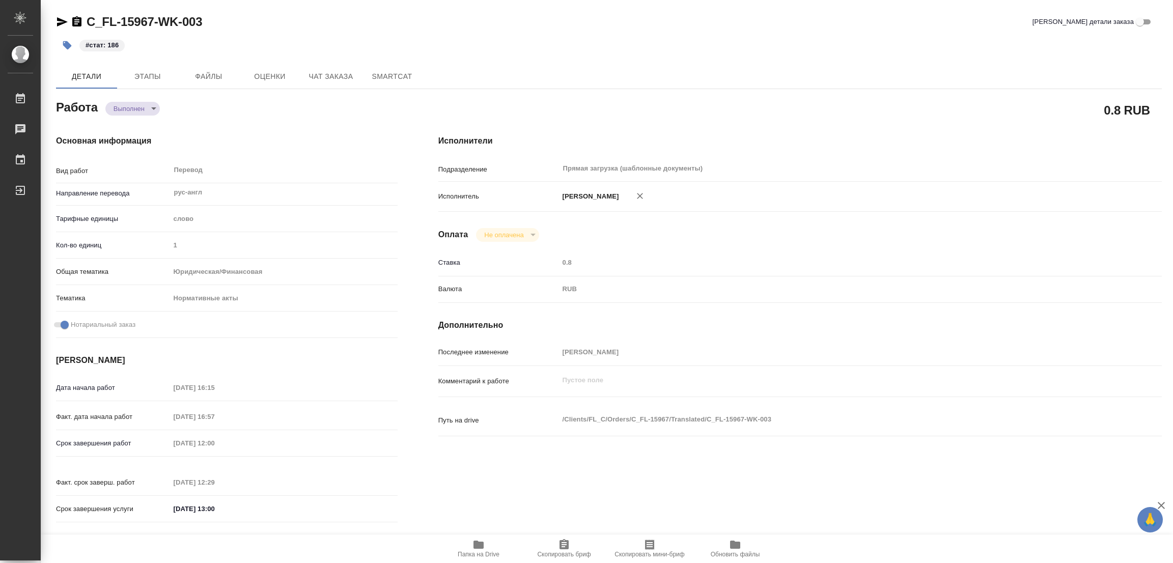
type textarea "x"
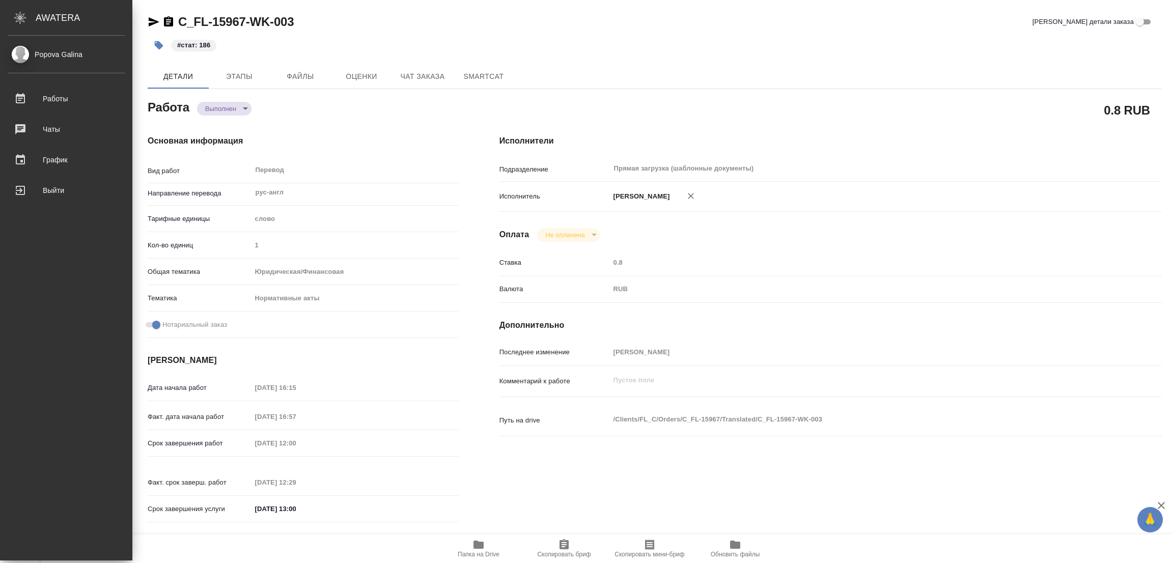
type textarea "x"
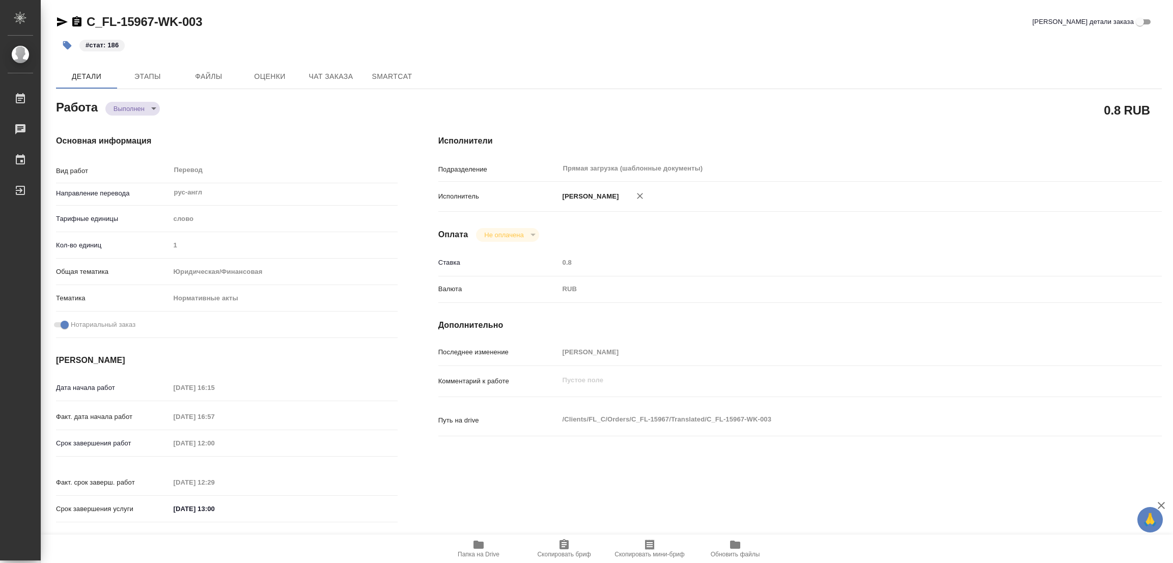
type textarea "x"
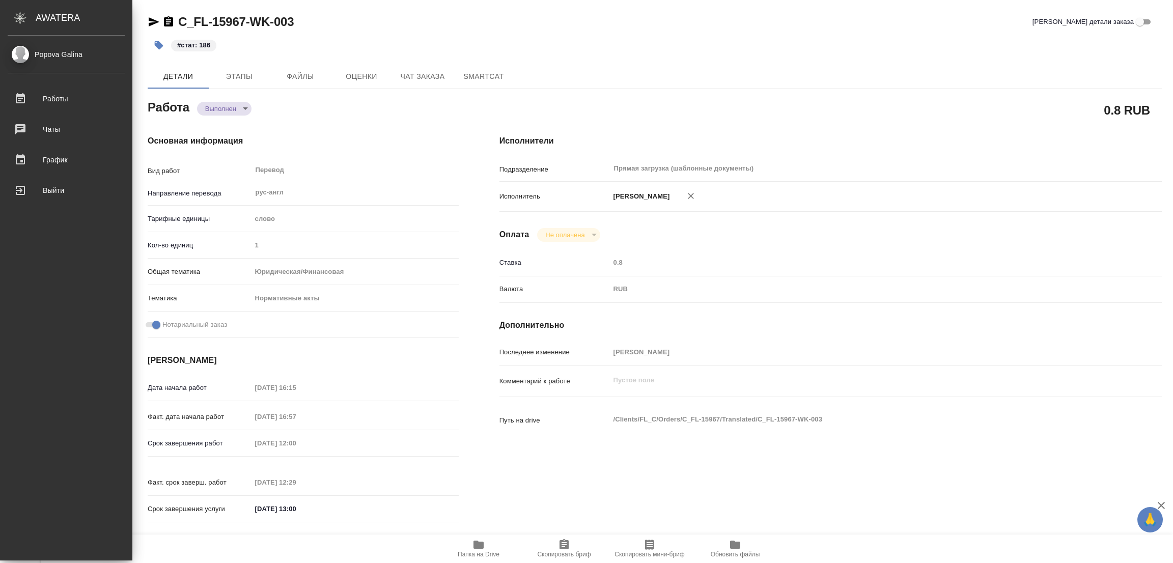
type textarea "x"
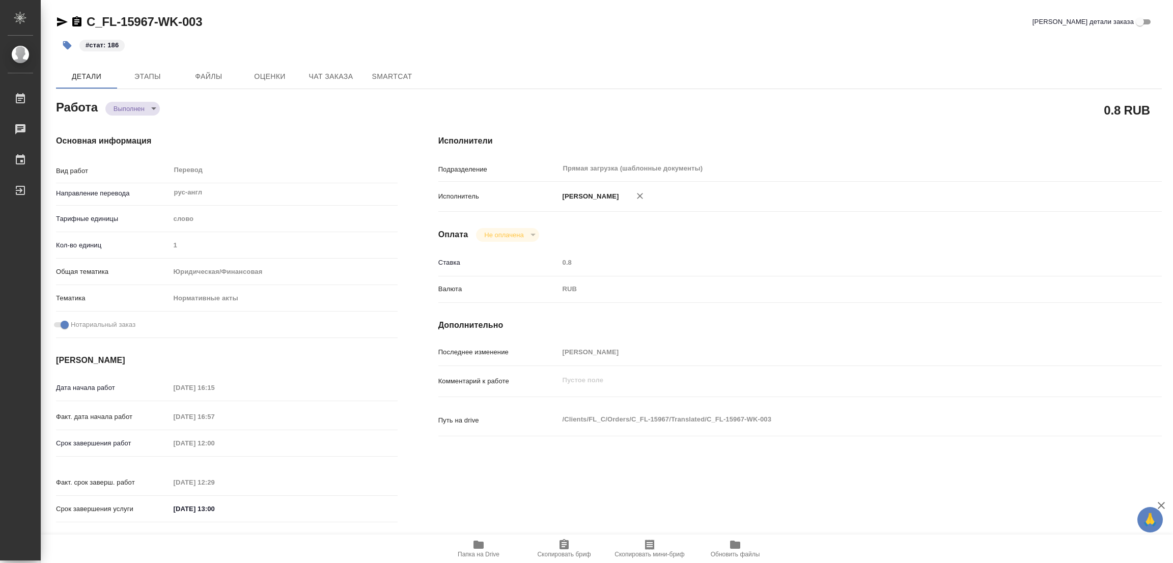
click at [407, 40] on div "#стат: 186" at bounding box center [424, 45] width 737 height 22
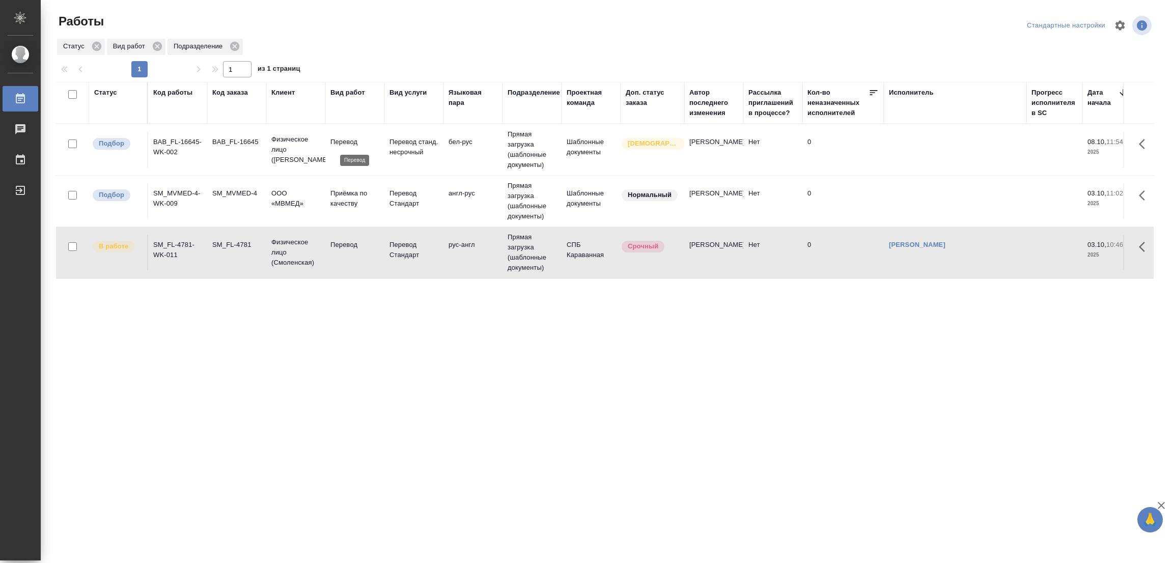
click at [350, 142] on p "Перевод" at bounding box center [354, 142] width 49 height 10
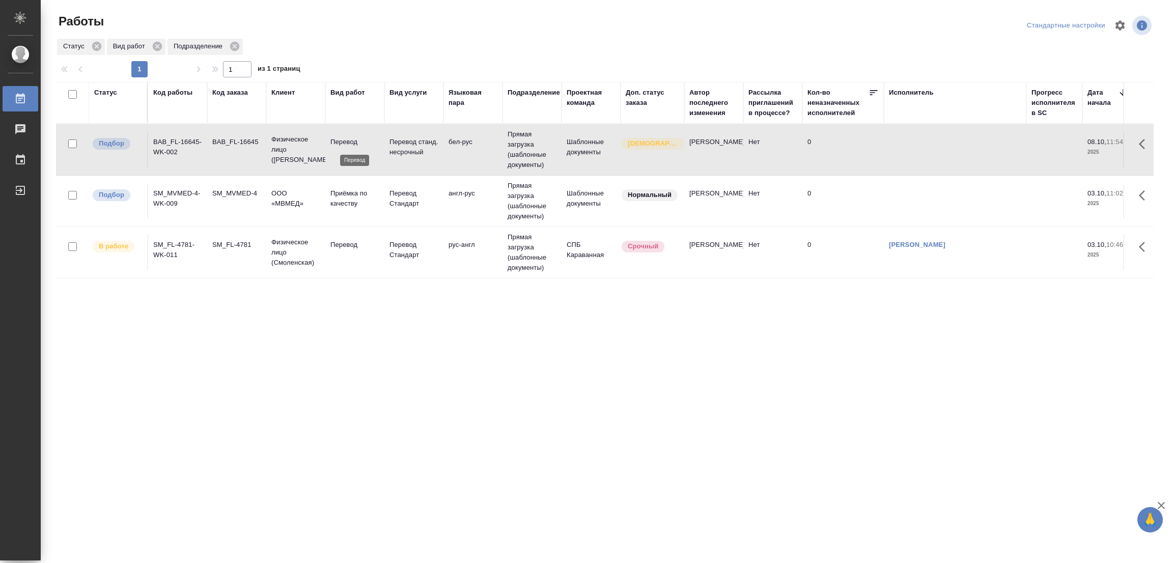
click at [350, 142] on p "Перевод" at bounding box center [354, 142] width 49 height 10
click at [349, 142] on p "Перевод" at bounding box center [354, 142] width 49 height 10
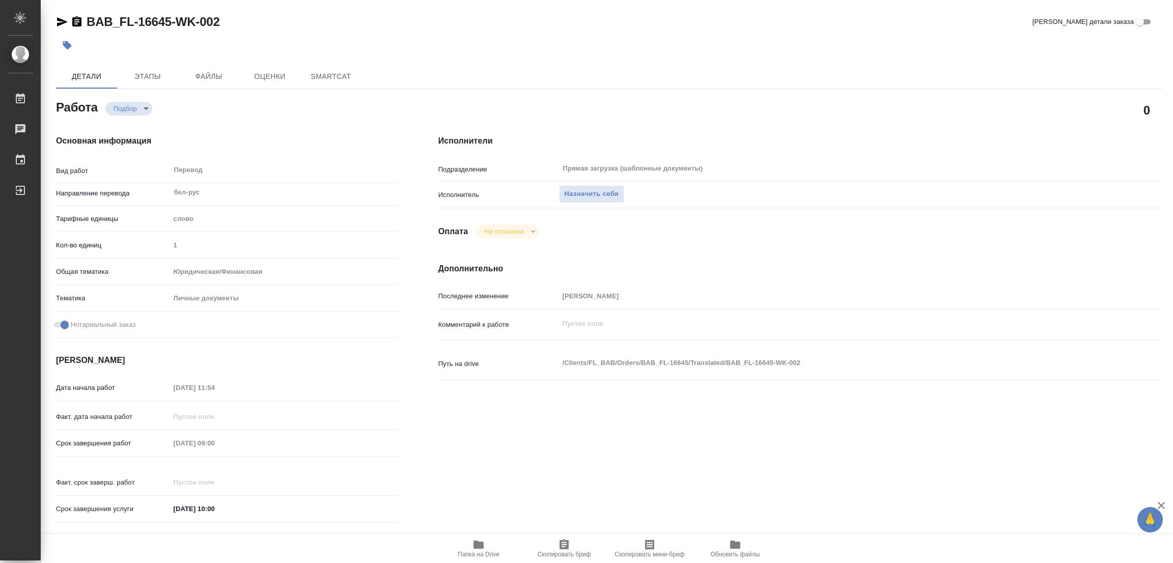
type textarea "x"
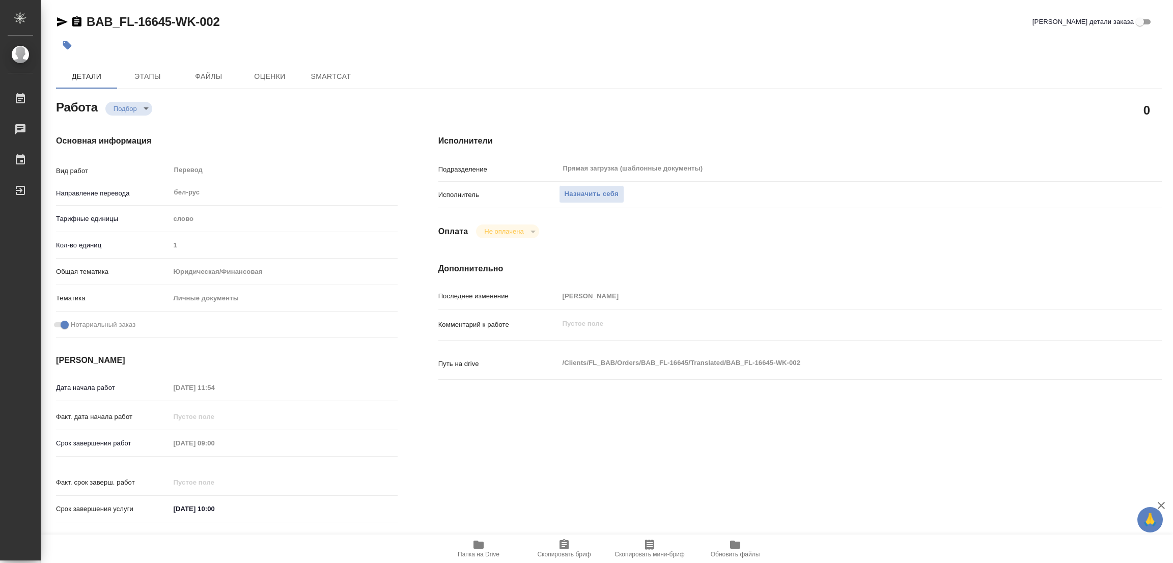
type textarea "x"
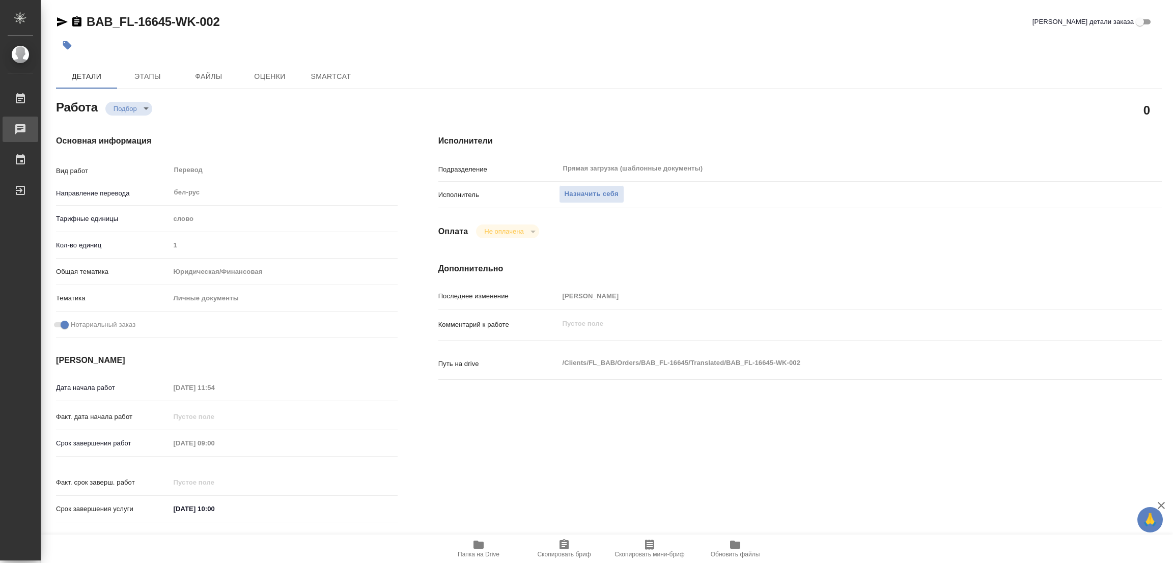
type textarea "x"
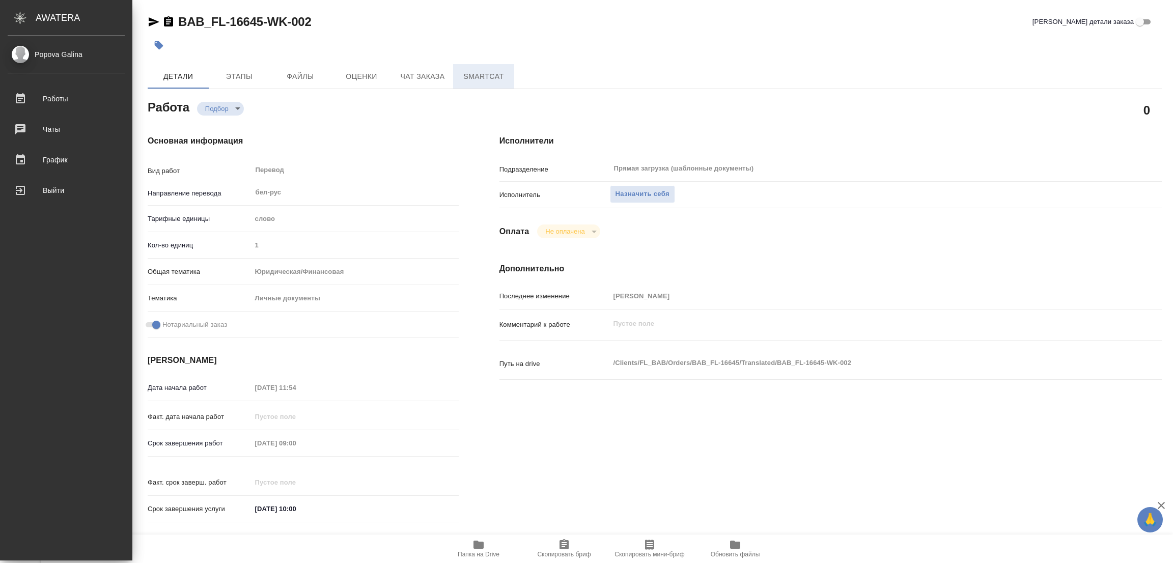
type textarea "x"
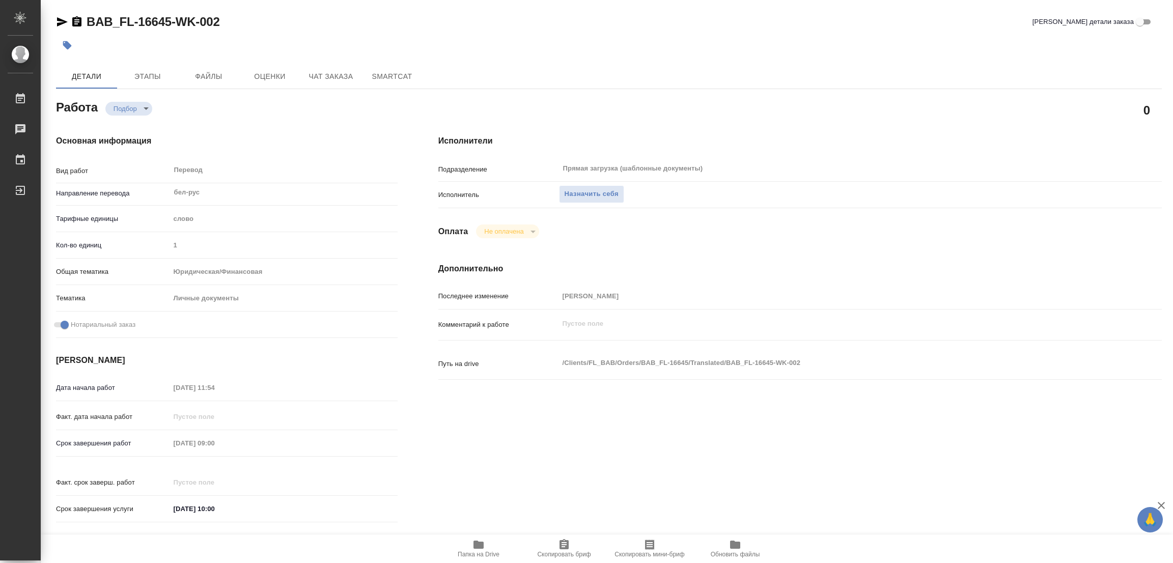
type textarea "x"
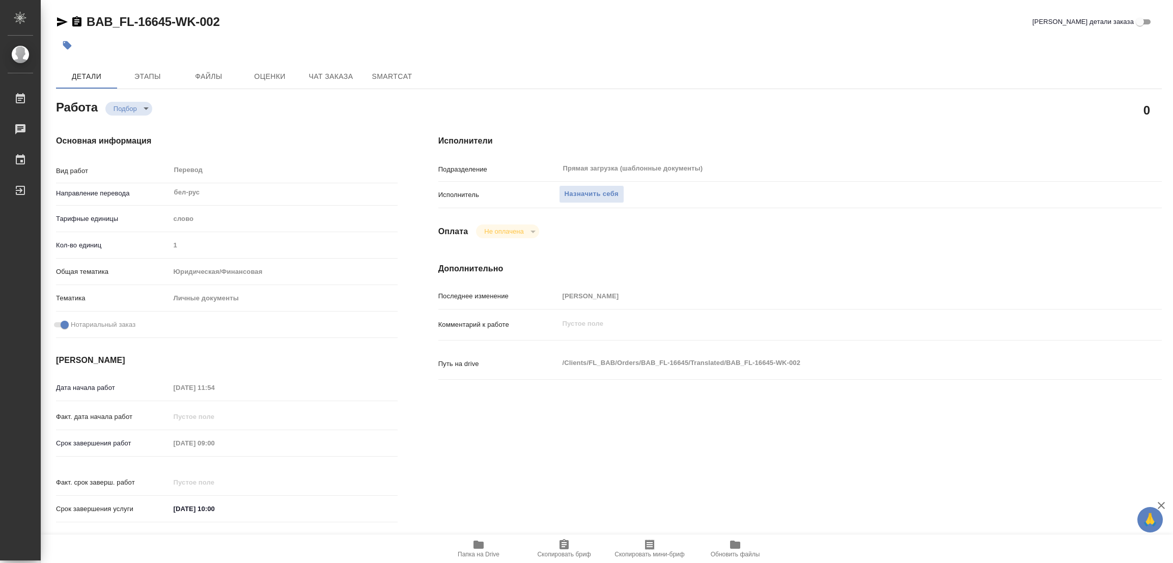
type textarea "x"
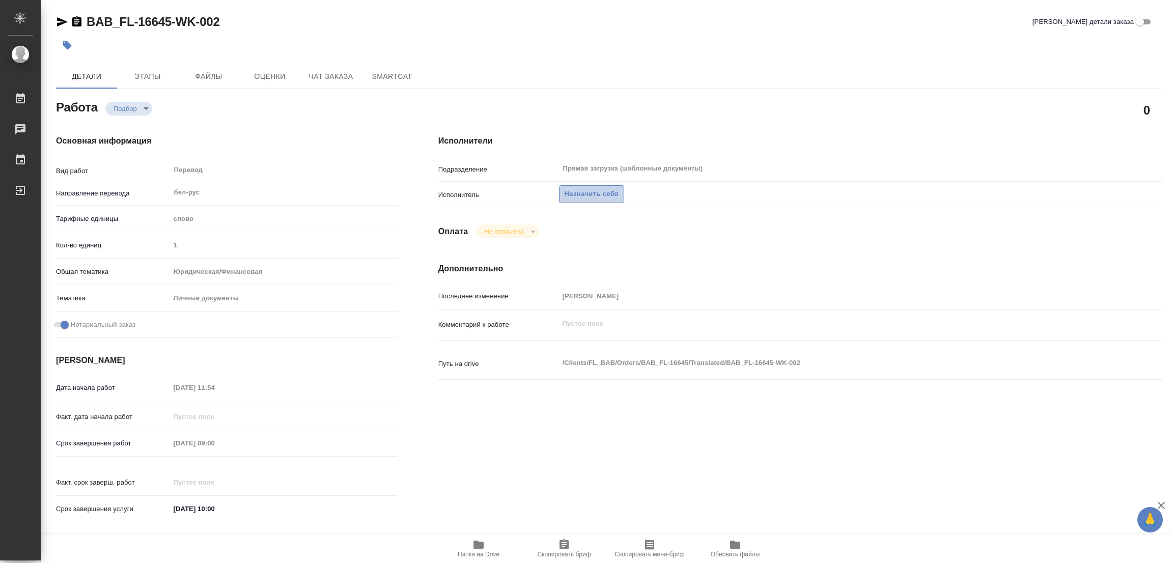
click at [597, 189] on span "Назначить себя" at bounding box center [591, 194] width 54 height 12
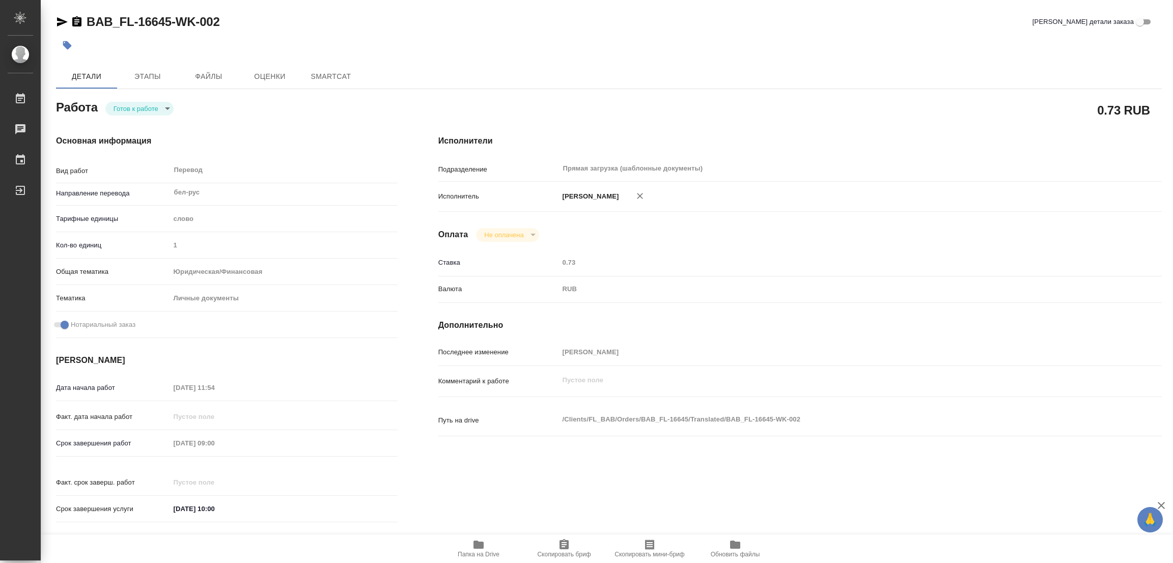
type textarea "x"
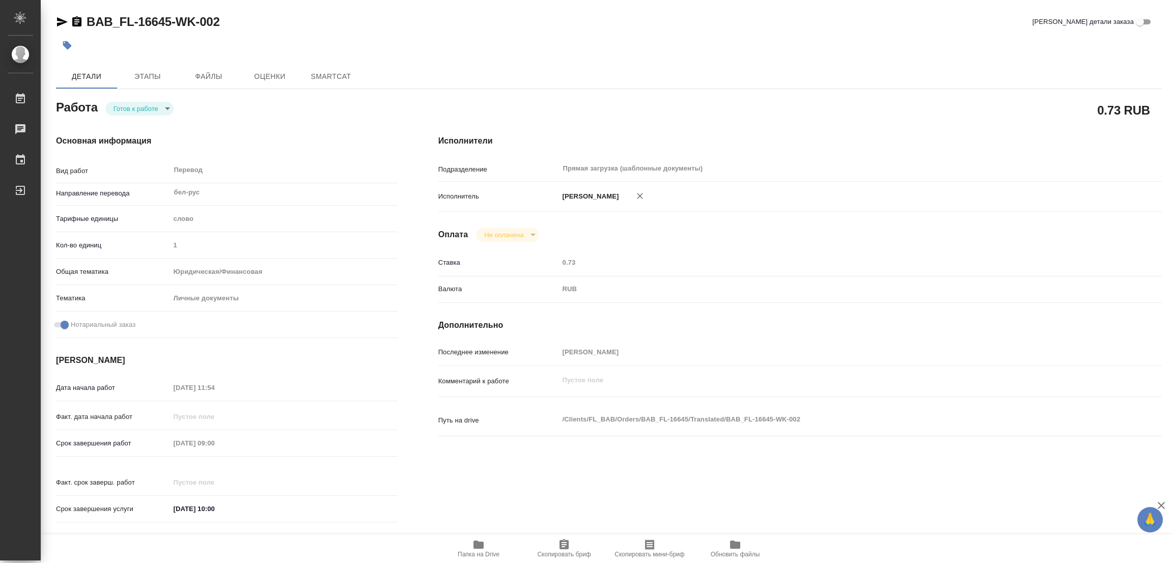
type textarea "x"
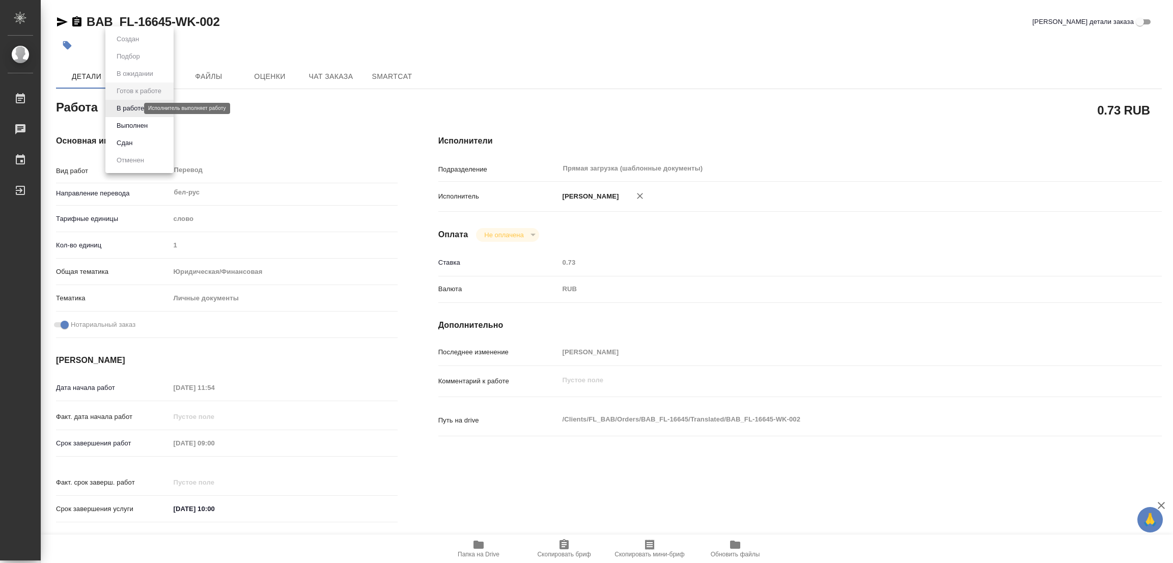
click at [134, 105] on body "🙏 .cls-1 fill:#fff; AWATERA Popova Galina Работы Чаты График Выйти BAB_FL-16645…" at bounding box center [586, 281] width 1173 height 563
click at [133, 108] on button "В работе" at bounding box center [130, 108] width 34 height 11
type textarea "x"
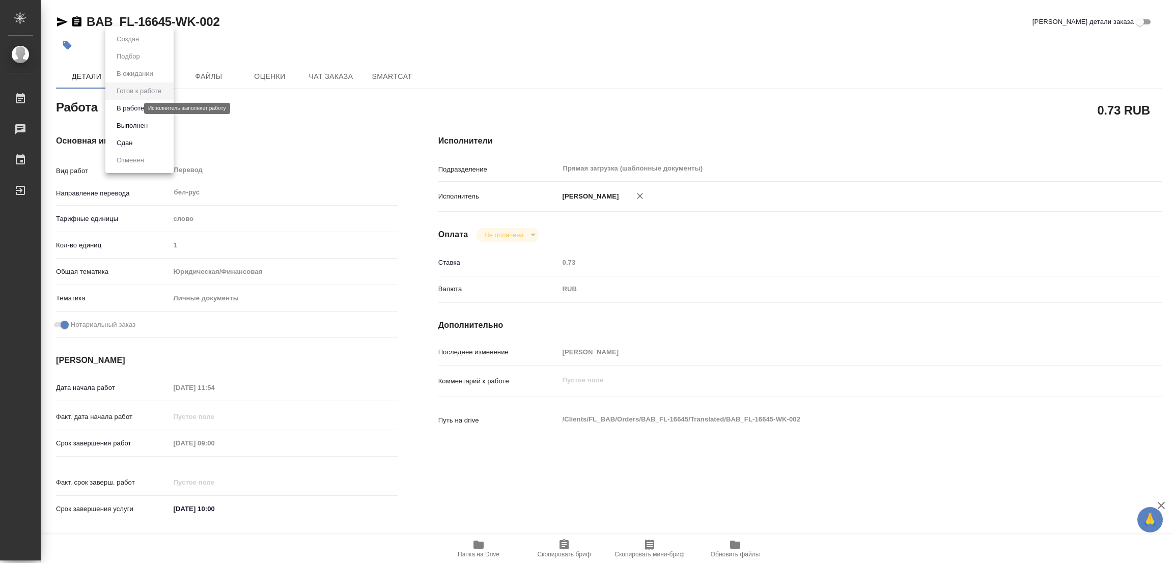
type textarea "x"
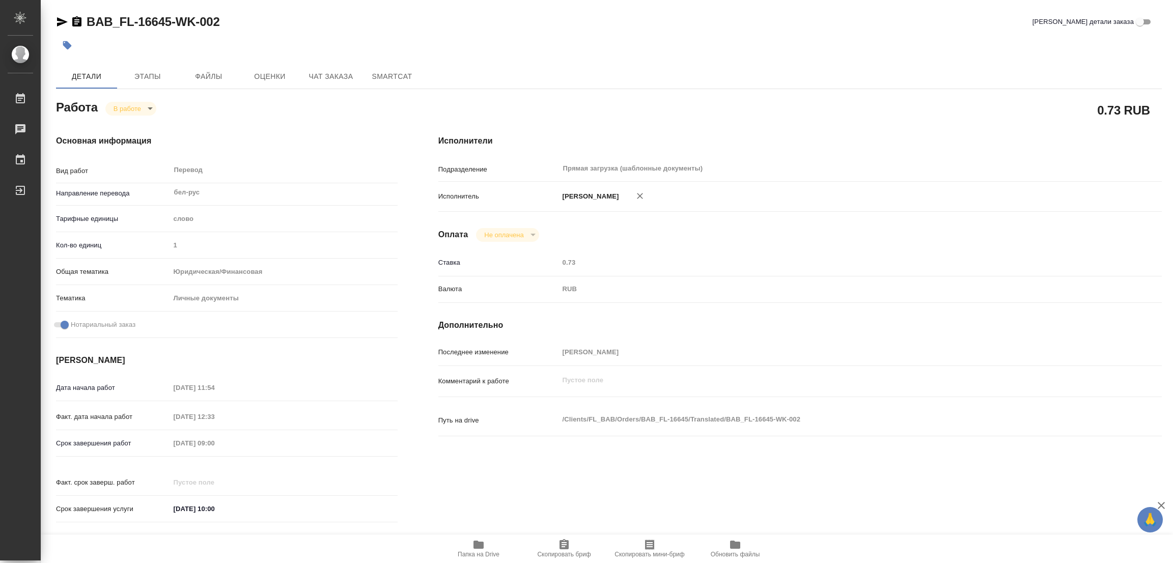
type textarea "x"
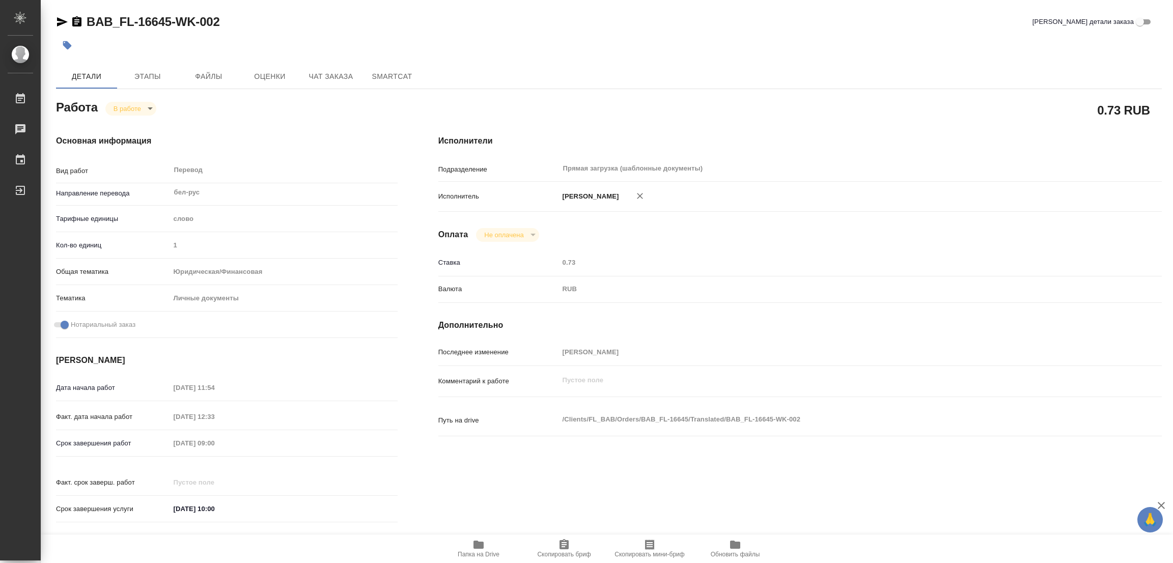
type textarea "x"
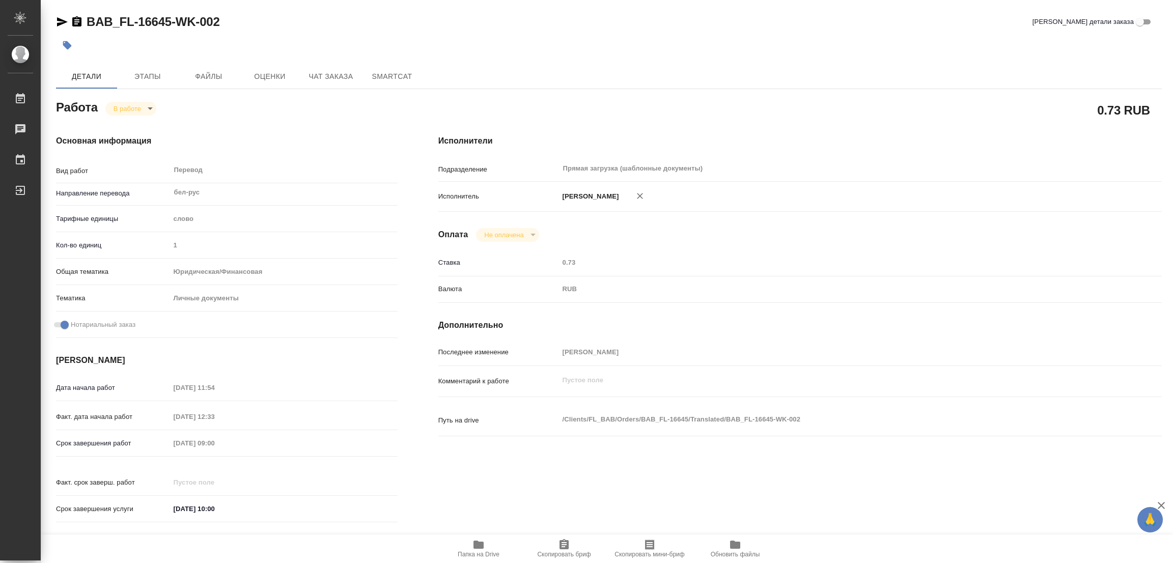
type textarea "x"
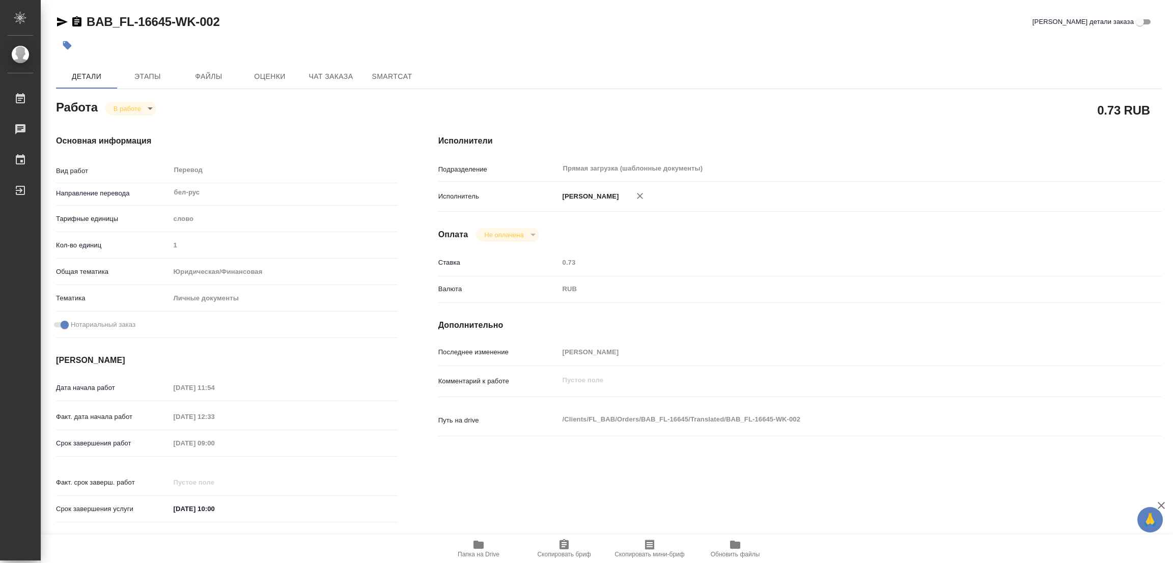
type textarea "x"
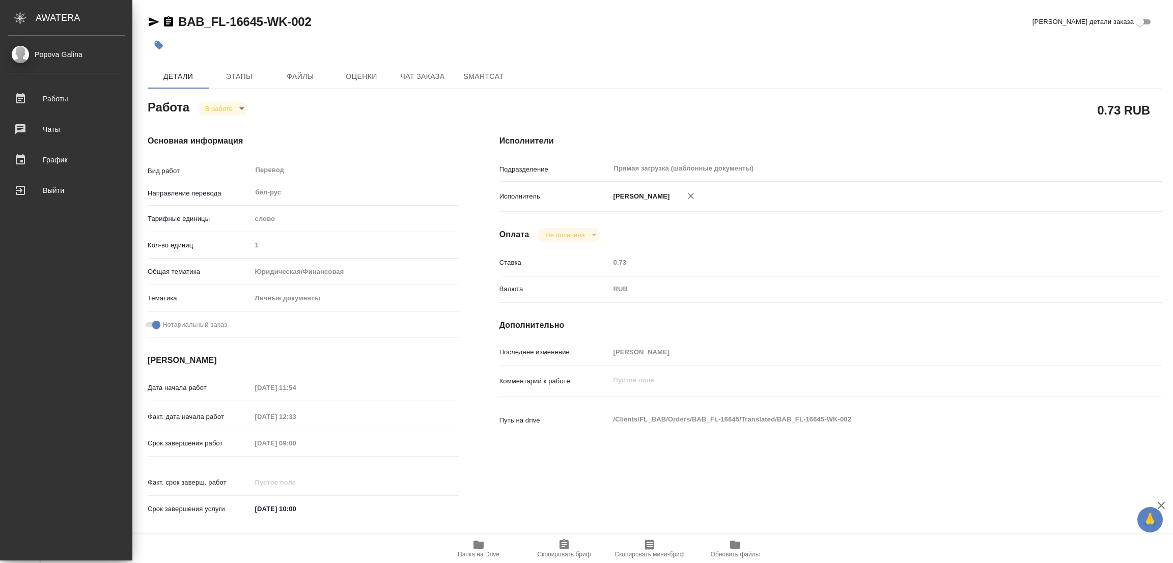
type textarea "x"
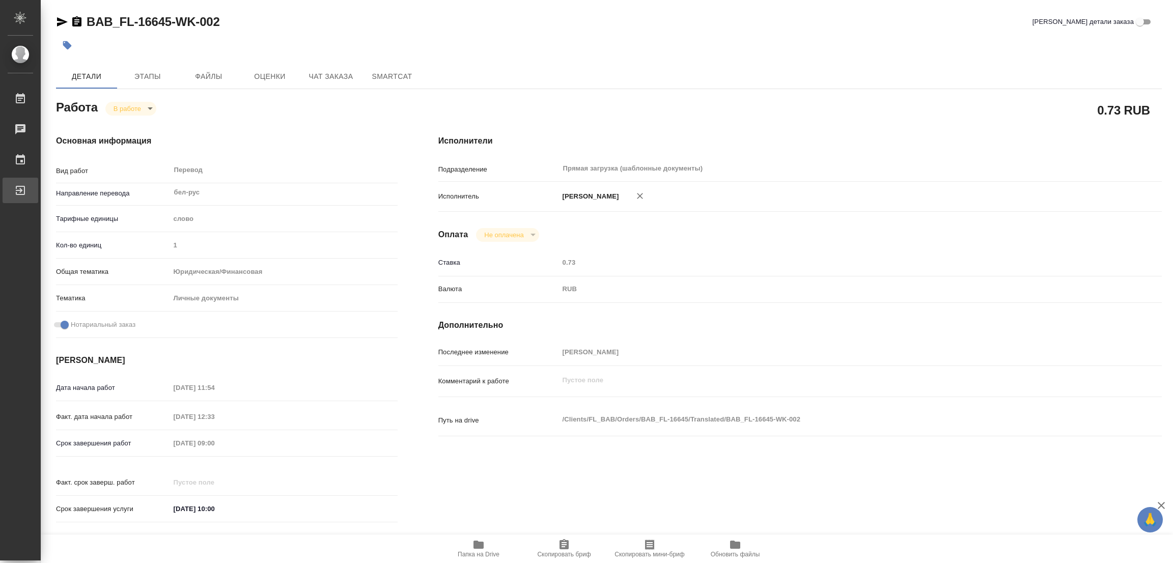
type textarea "x"
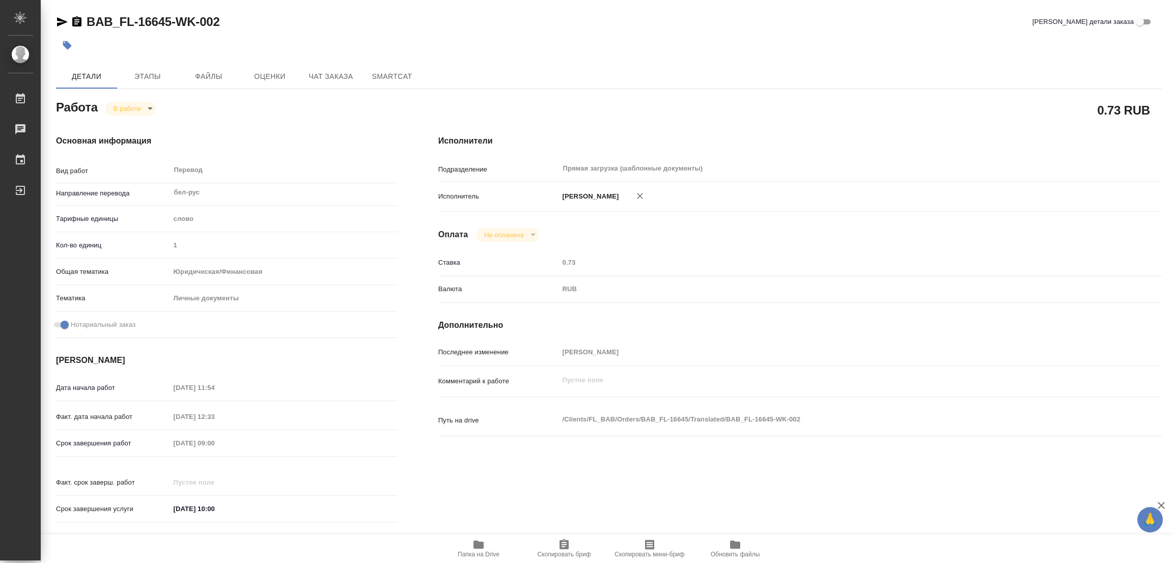
type textarea "x"
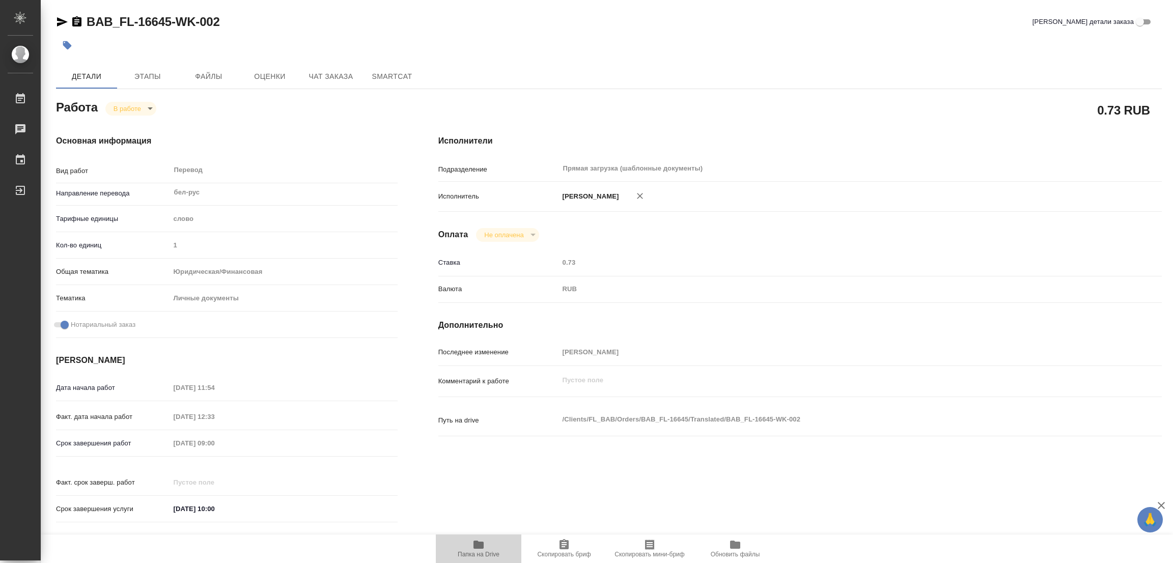
click at [490, 545] on span "Папка на Drive" at bounding box center [478, 547] width 73 height 19
drag, startPoint x: 83, startPoint y: 9, endPoint x: 173, endPoint y: 25, distance: 91.0
click at [173, 25] on div "BAB_FL-16645-WK-002 Кратко детали заказа Детали Этапы Файлы Оценки Чат заказа S…" at bounding box center [608, 427] width 1117 height 854
copy link "BAB_FL-16645"
click at [559, 542] on icon "button" at bounding box center [563, 544] width 9 height 10
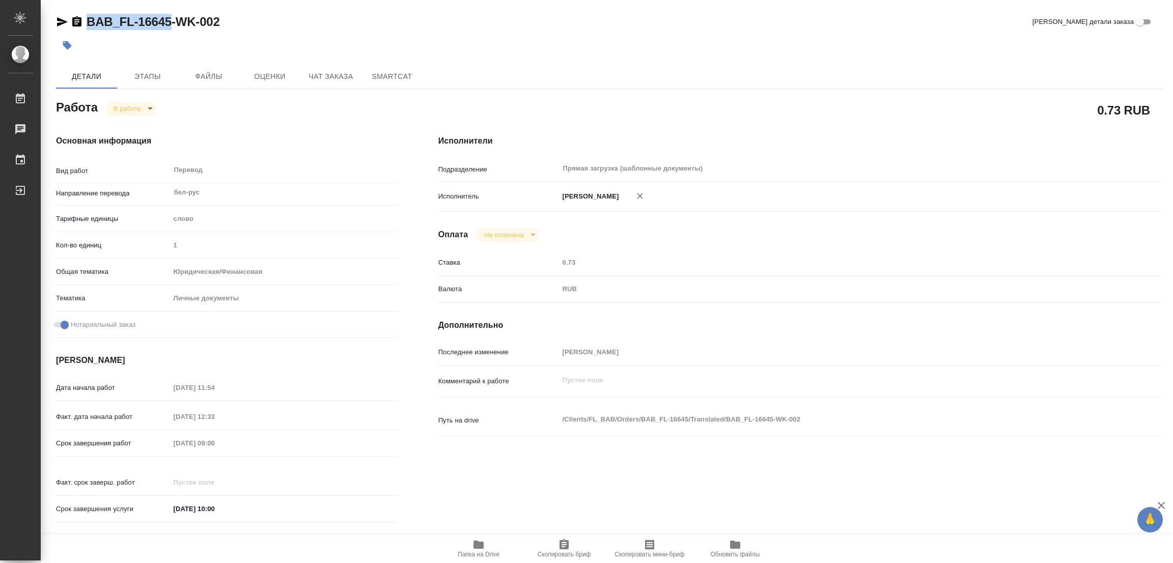
copy link "BAB_FL-16645"
click at [132, 441] on div "Срок завершения работ 09.10.2025 09:00" at bounding box center [226, 443] width 341 height 18
click at [476, 547] on icon "button" at bounding box center [478, 544] width 10 height 8
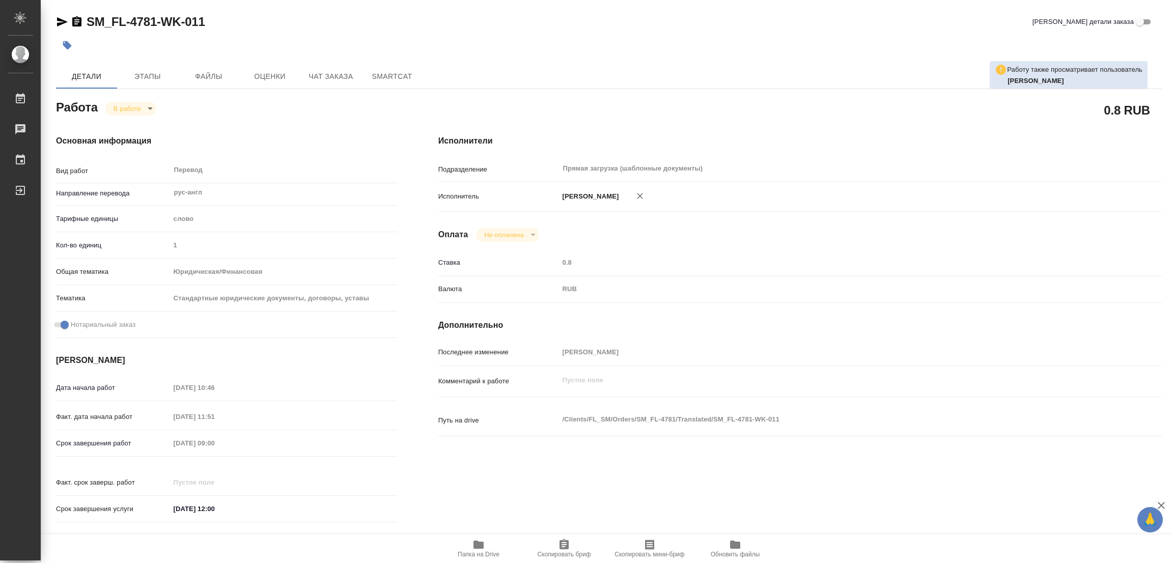
click at [77, 8] on div "SM_FL-4781-WK-011 Кратко детали заказа Работу также просматривает пользователь …" at bounding box center [608, 427] width 1117 height 854
drag, startPoint x: 83, startPoint y: 7, endPoint x: 157, endPoint y: 25, distance: 75.4
click at [157, 25] on div "SM_FL-4781-WK-011 Кратко детали заказа Работу также просматривает пользователь …" at bounding box center [608, 427] width 1117 height 854
copy link "SM_FL-4781"
drag, startPoint x: 563, startPoint y: 545, endPoint x: 524, endPoint y: 560, distance: 42.3
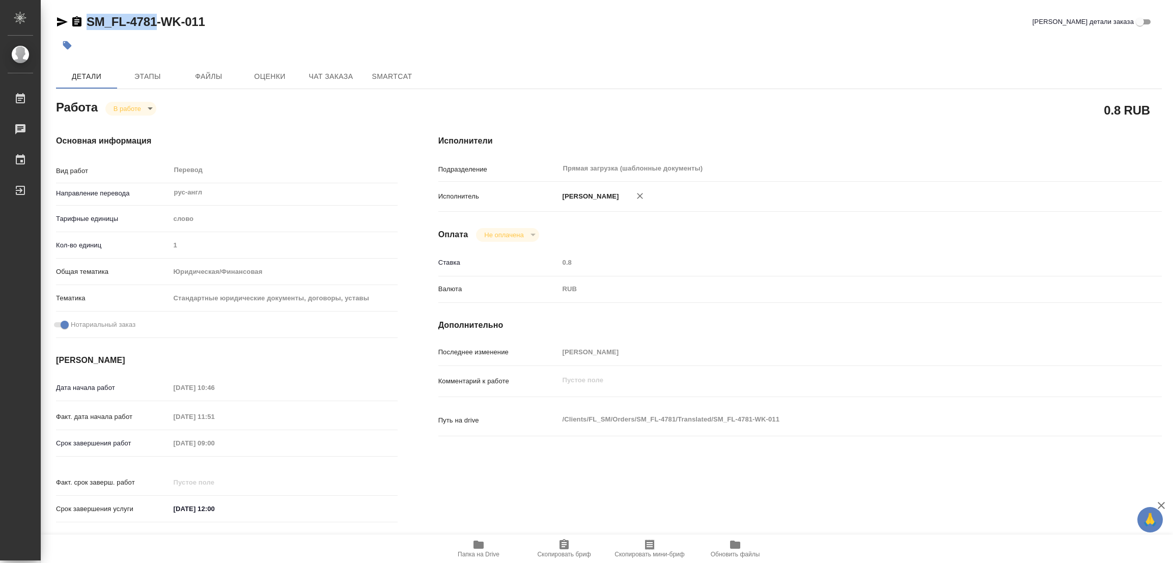
click at [563, 545] on icon "button" at bounding box center [563, 544] width 9 height 10
copy link "SM_FL-4781"
click at [132, 443] on div "Срок завершения работ 09.10.2025 09:00" at bounding box center [226, 443] width 341 height 18
click at [376, 38] on div at bounding box center [424, 45] width 737 height 22
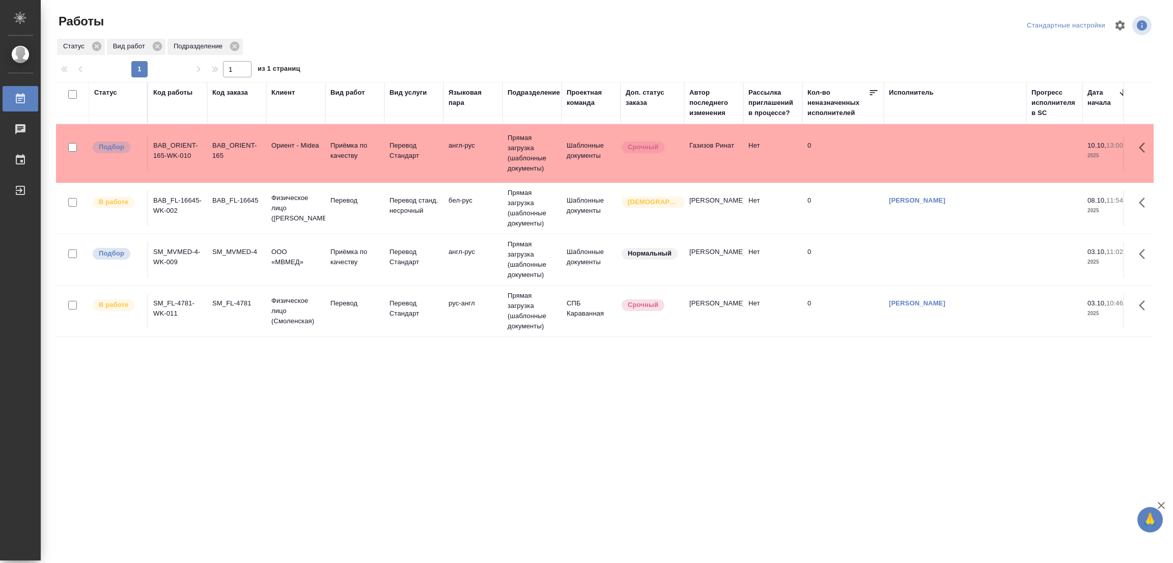
click at [373, 42] on div "Статус Вид работ Подразделение" at bounding box center [604, 47] width 1097 height 18
